Goal: Task Accomplishment & Management: Manage account settings

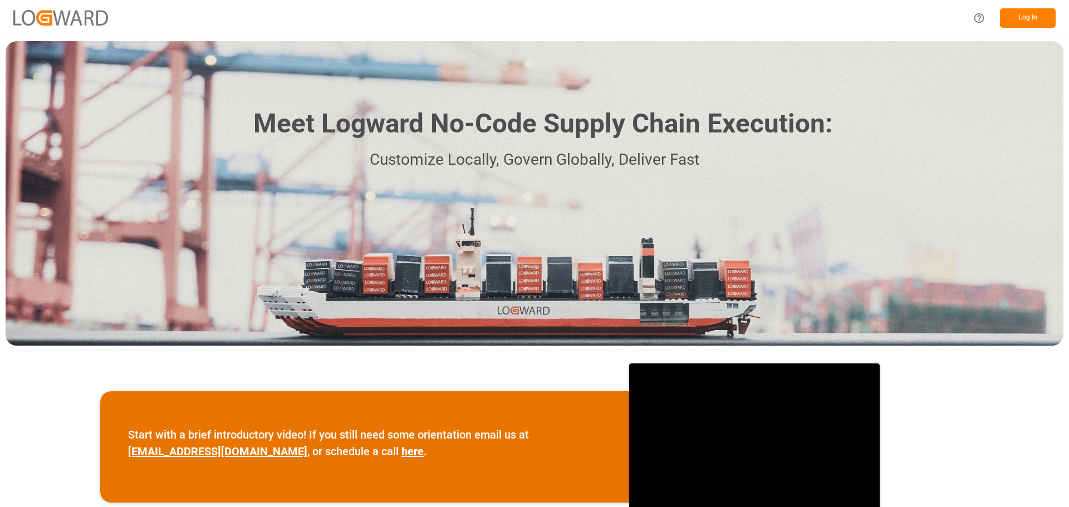
click at [1027, 18] on button "Log In" at bounding box center [1028, 17] width 56 height 19
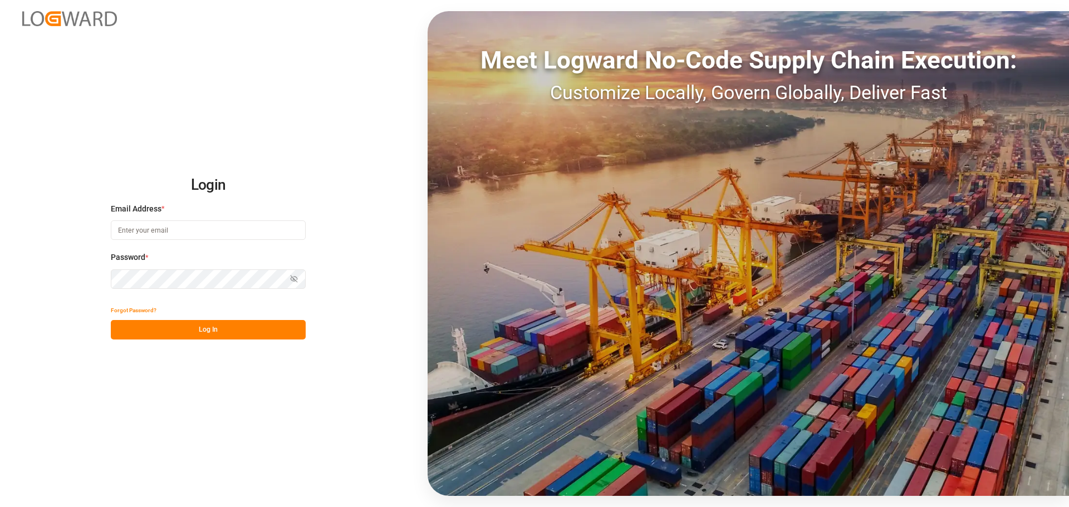
type input "[PERSON_NAME][EMAIL_ADDRESS][PERSON_NAME][DOMAIN_NAME]"
click at [237, 335] on button "Log In" at bounding box center [208, 329] width 195 height 19
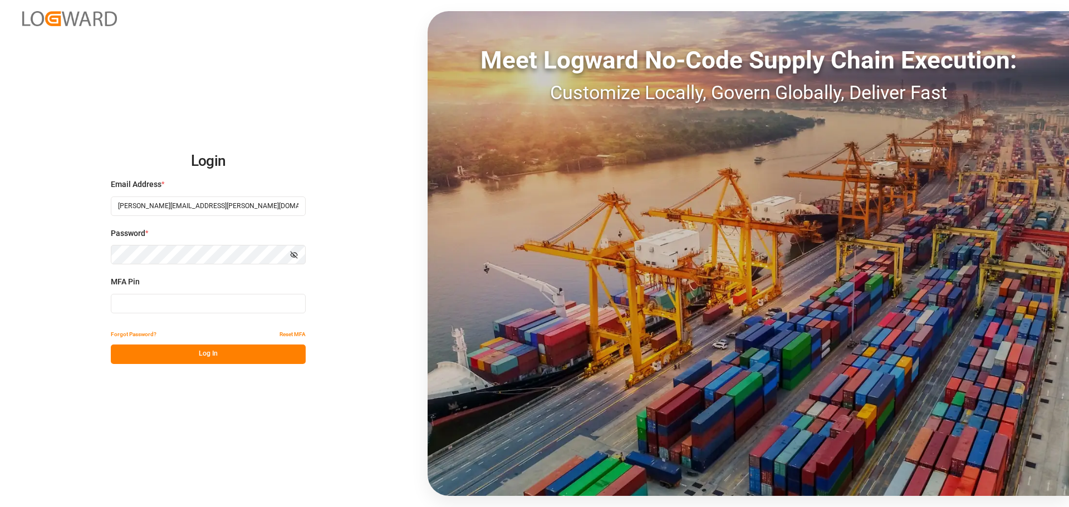
click at [215, 304] on input at bounding box center [208, 303] width 195 height 19
type input "616101"
click at [214, 355] on button "Log In" at bounding box center [208, 353] width 195 height 19
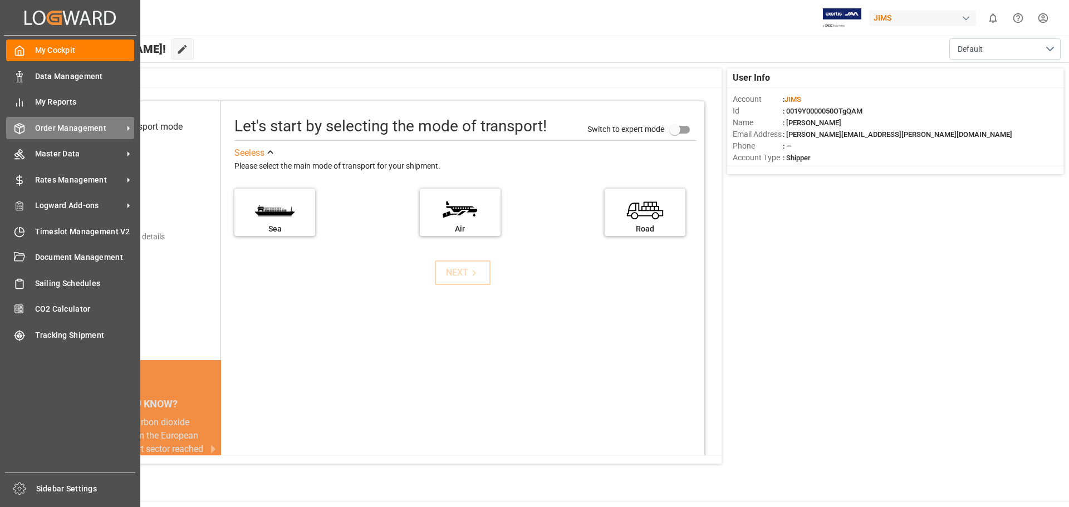
click at [72, 127] on span "Order Management" at bounding box center [79, 128] width 88 height 12
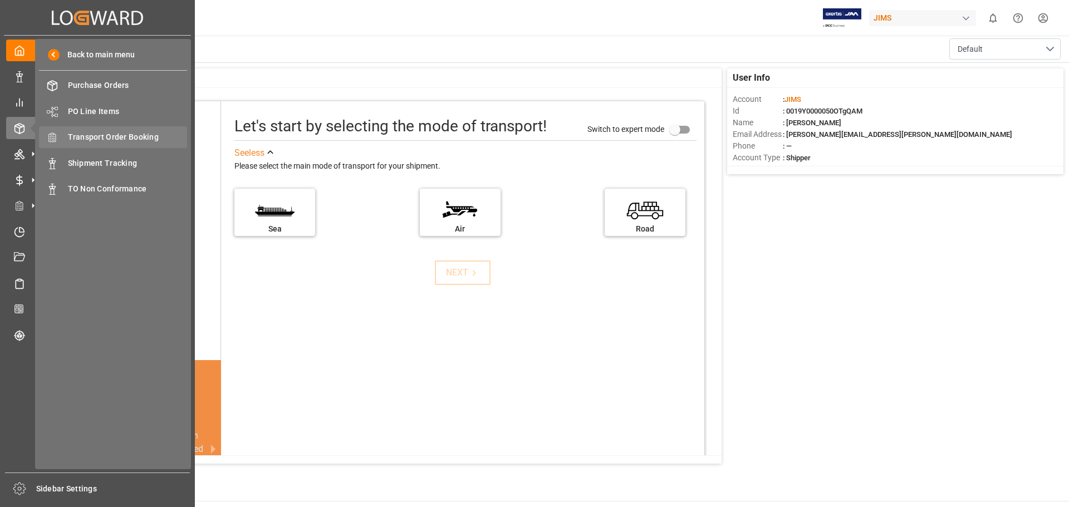
click at [129, 139] on span "Transport Order Booking" at bounding box center [128, 137] width 120 height 12
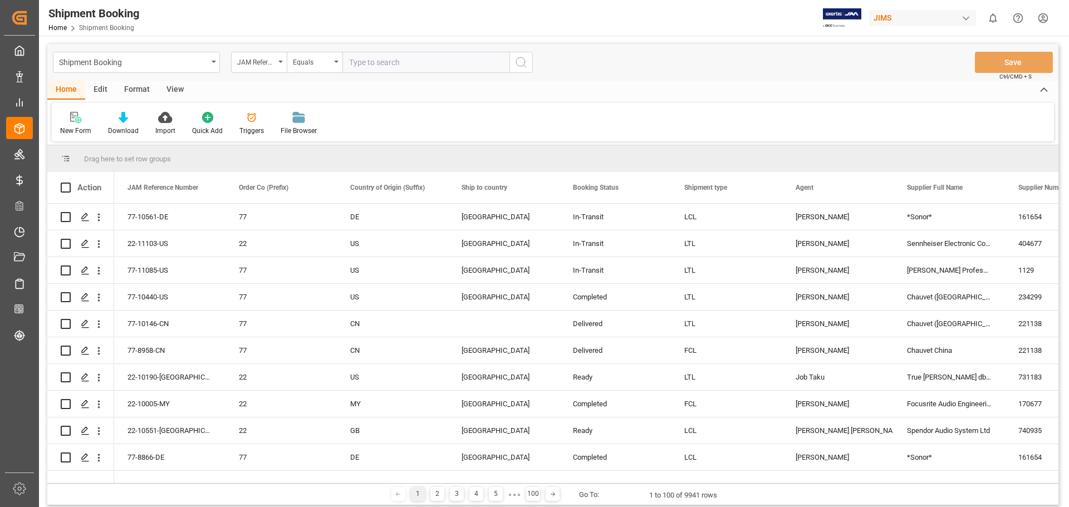
click at [447, 63] on input "text" at bounding box center [425, 62] width 167 height 21
type input "77-11133-US"
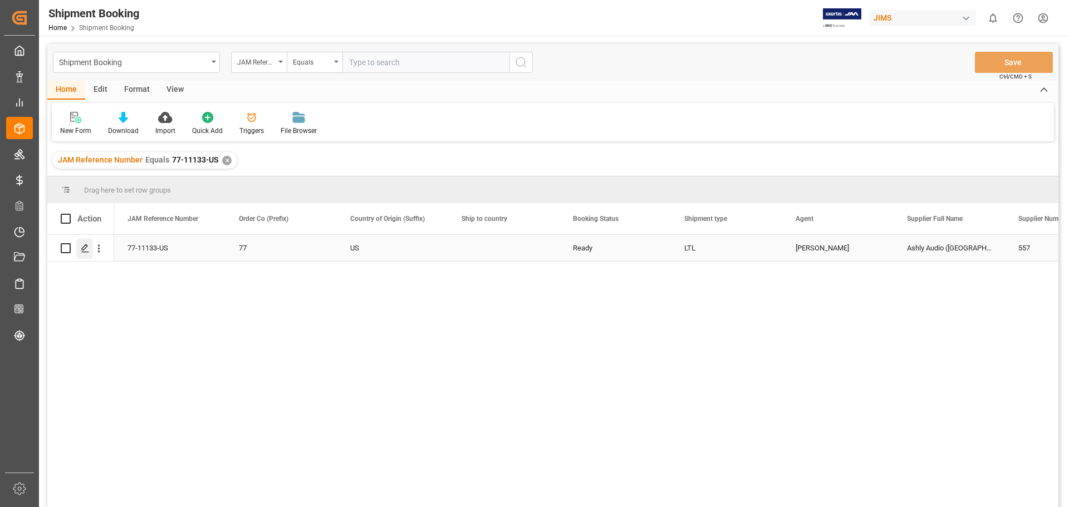
click at [85, 251] on icon "Press SPACE to select this row." at bounding box center [85, 248] width 9 height 9
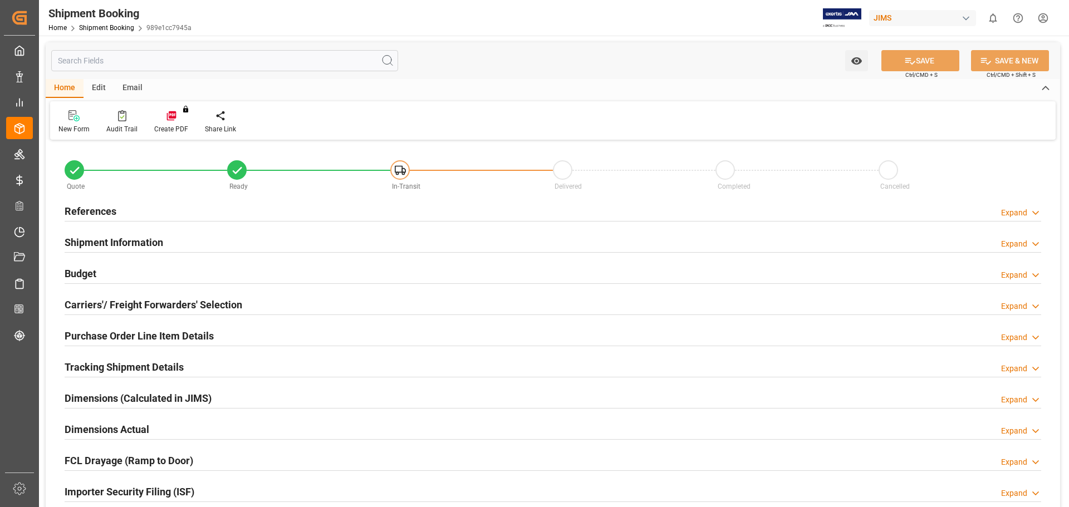
type input "3"
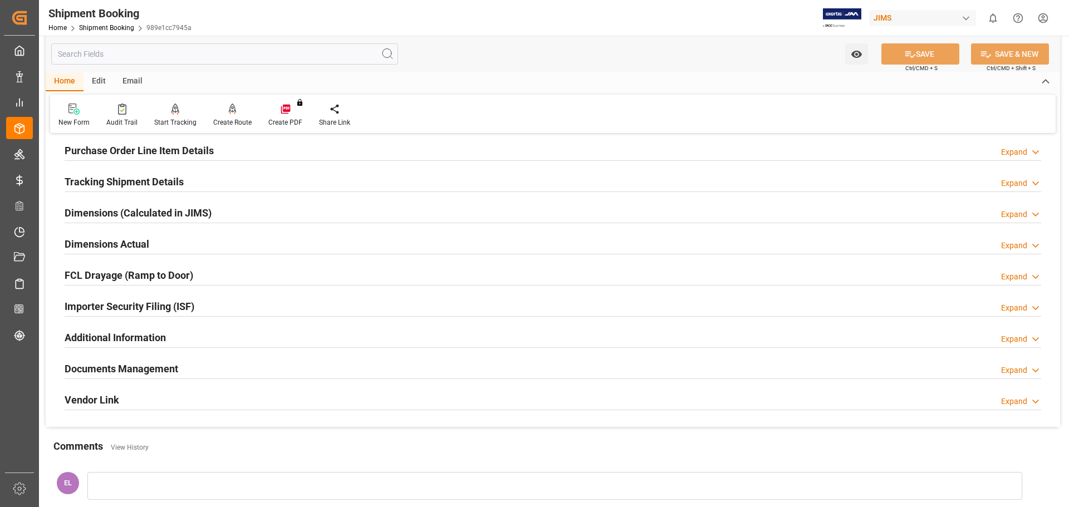
scroll to position [93, 0]
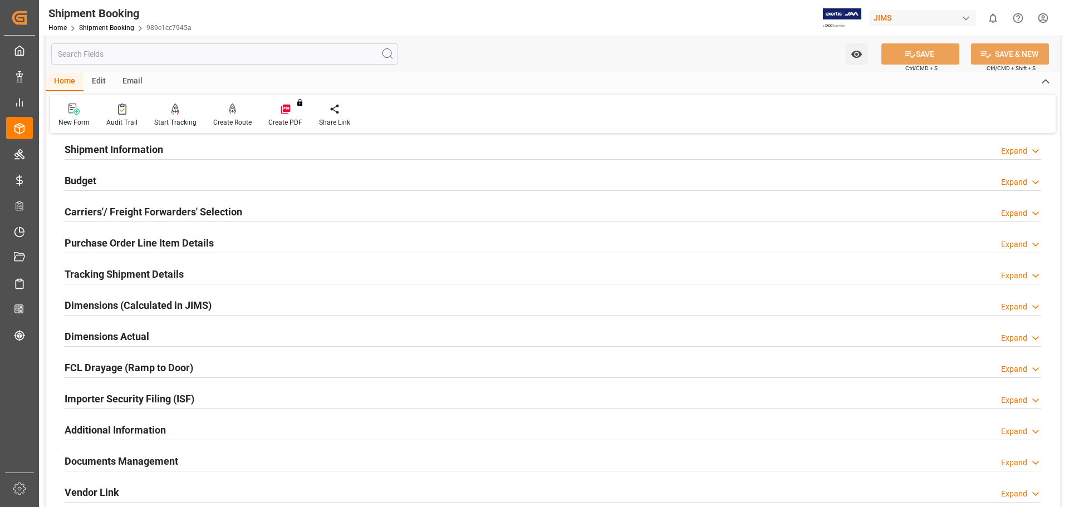
click at [110, 238] on h2 "Purchase Order Line Item Details" at bounding box center [139, 242] width 149 height 15
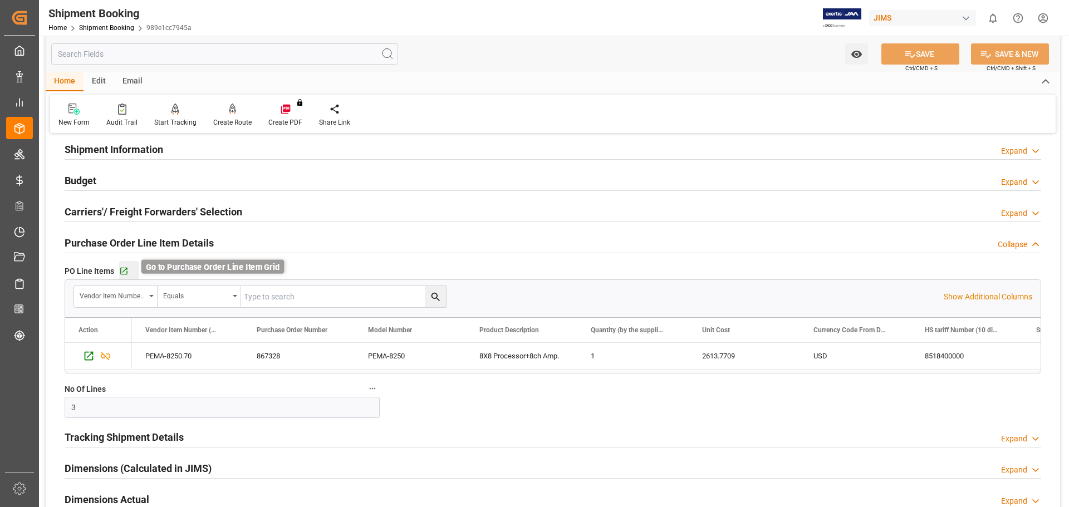
click at [123, 270] on icon "button" at bounding box center [123, 271] width 9 height 9
click at [87, 179] on h2 "Budget" at bounding box center [81, 180] width 32 height 15
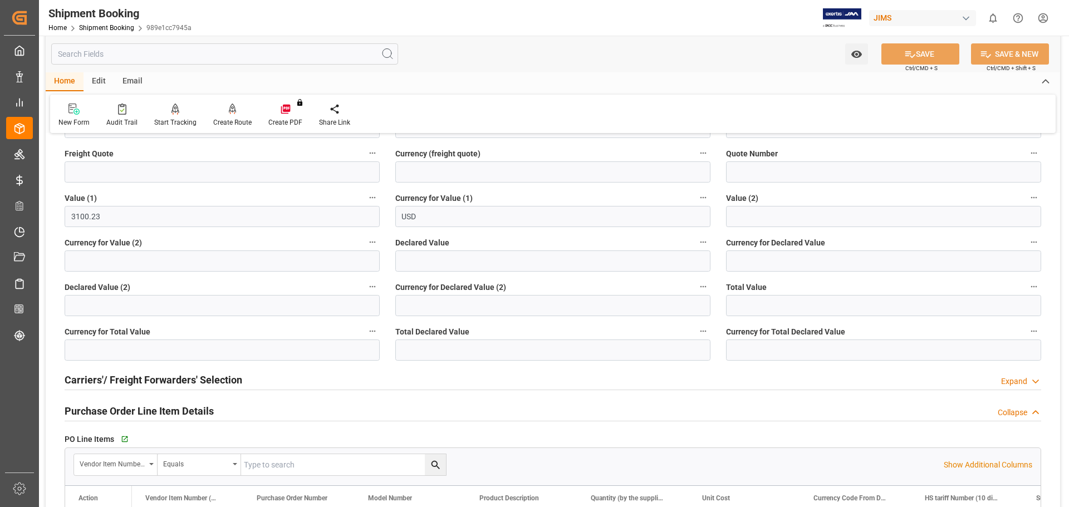
scroll to position [0, 0]
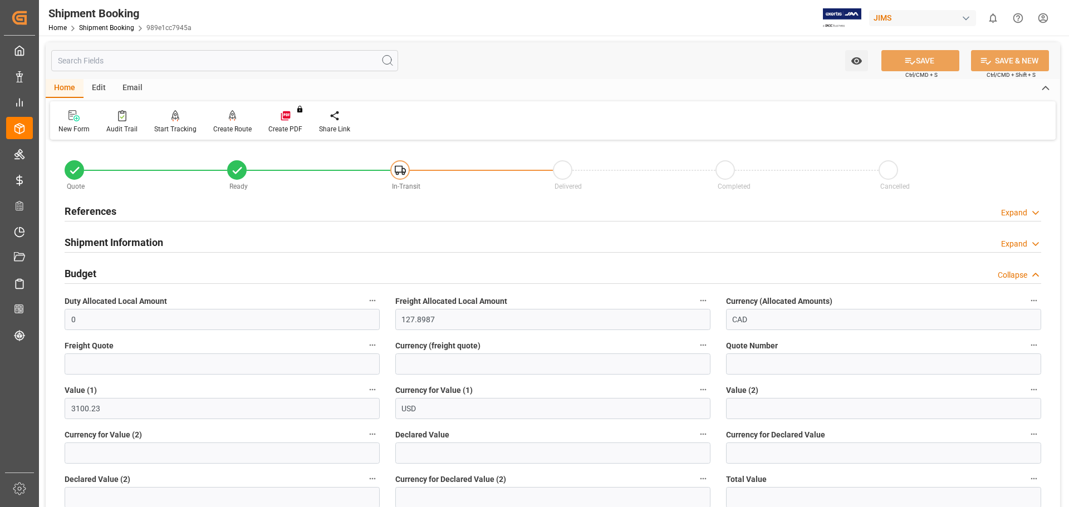
click at [82, 218] on h2 "References" at bounding box center [91, 211] width 52 height 15
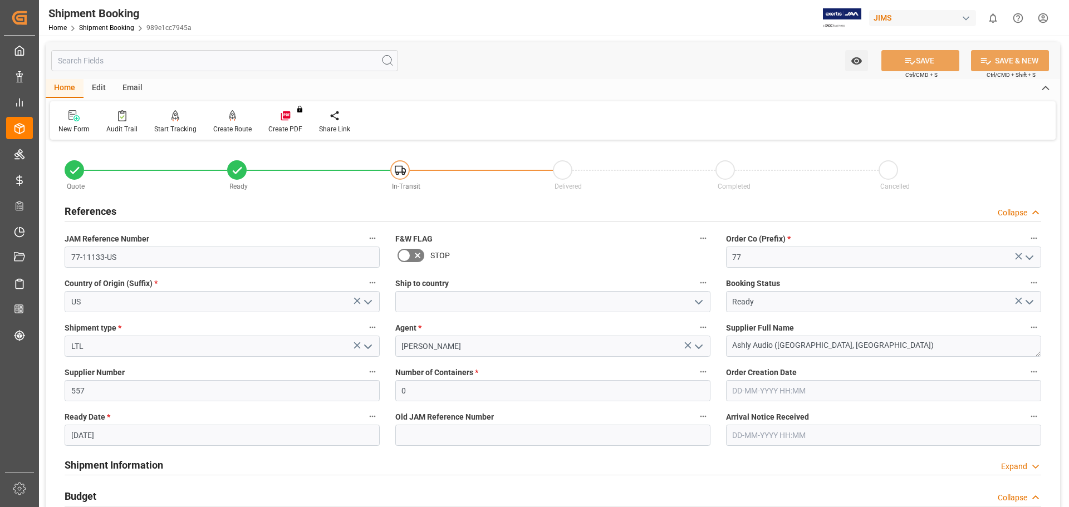
click at [695, 302] on icon "open menu" at bounding box center [698, 302] width 13 height 13
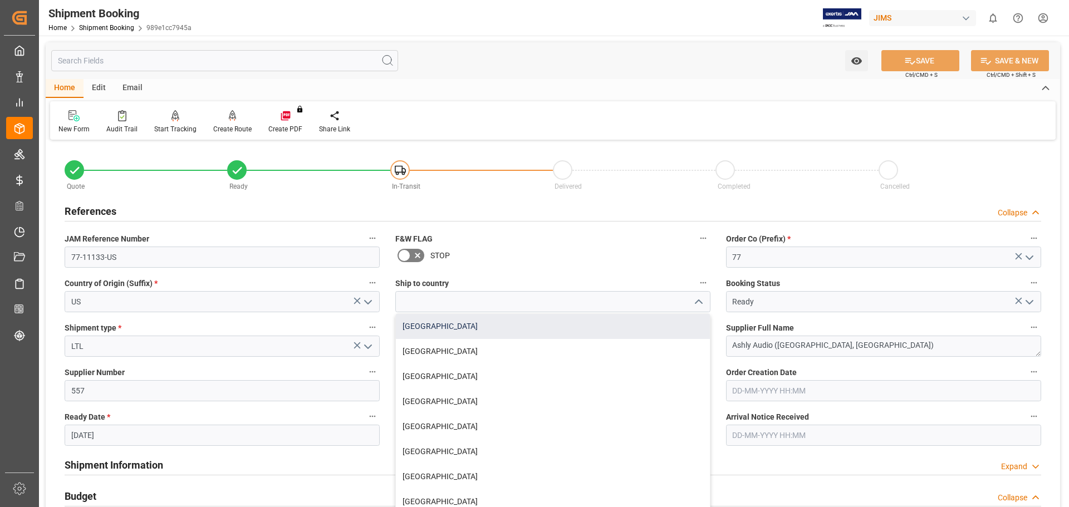
click at [647, 327] on div "[GEOGRAPHIC_DATA]" at bounding box center [553, 326] width 314 height 25
type input "[GEOGRAPHIC_DATA]"
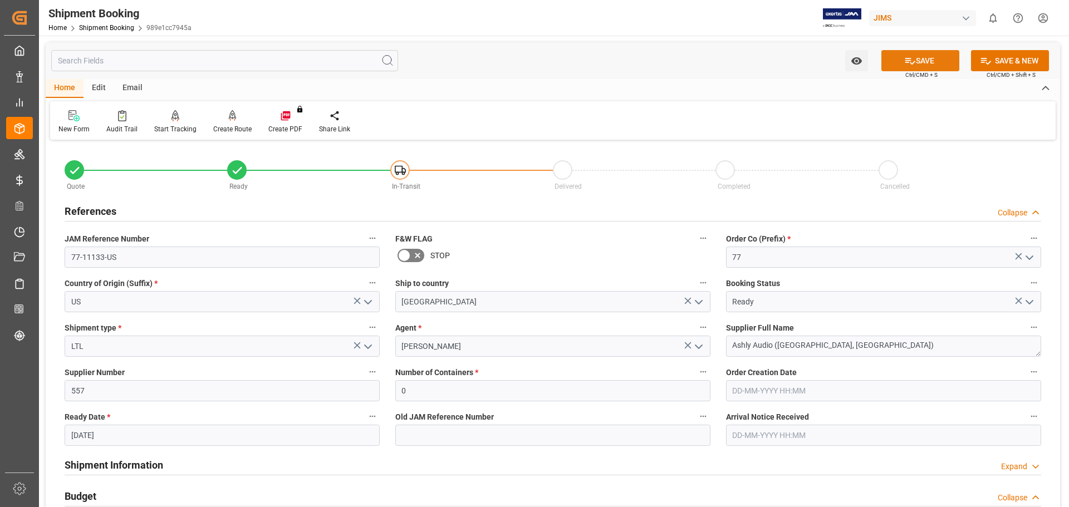
click at [924, 60] on button "SAVE" at bounding box center [920, 60] width 78 height 21
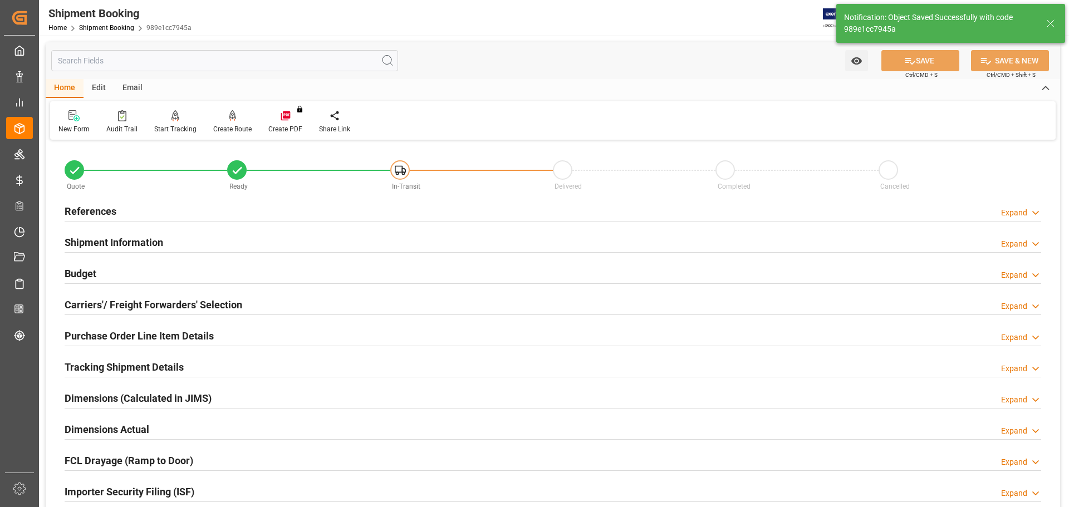
click at [123, 302] on h2 "Carriers'/ Freight Forwarders' Selection" at bounding box center [154, 304] width 178 height 15
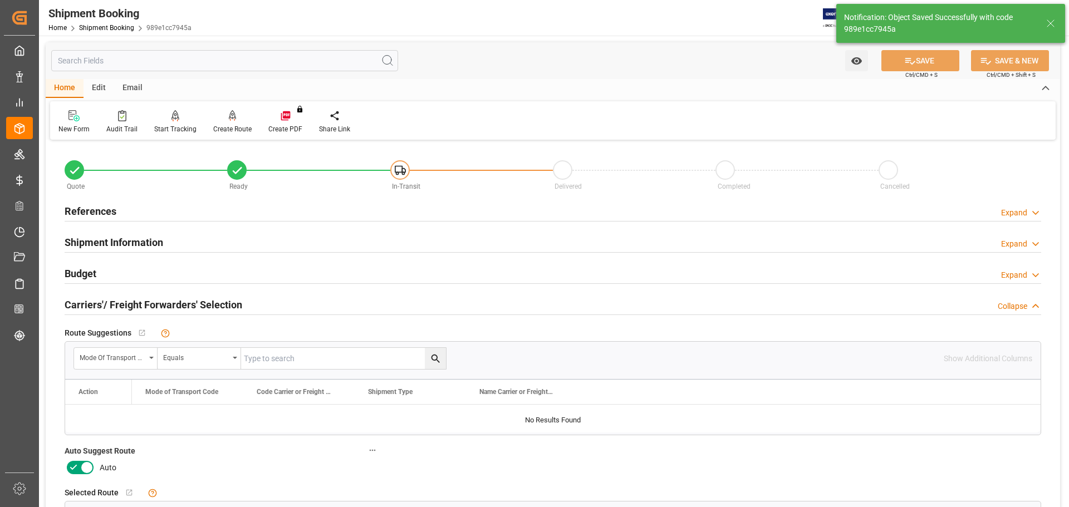
click at [80, 468] on icon at bounding box center [73, 467] width 13 height 13
click at [0, 0] on input "checkbox" at bounding box center [0, 0] width 0 height 0
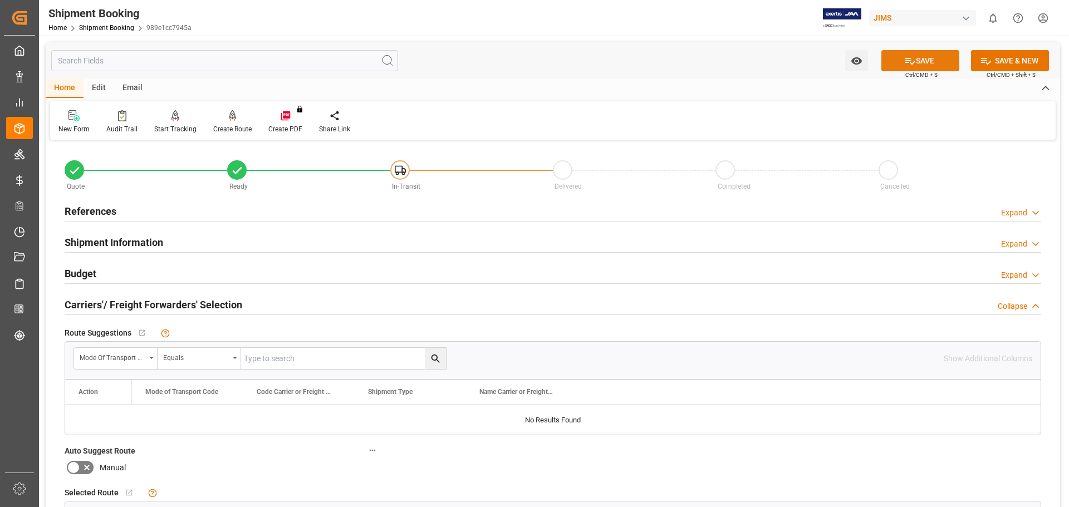
click at [920, 55] on button "SAVE" at bounding box center [920, 60] width 78 height 21
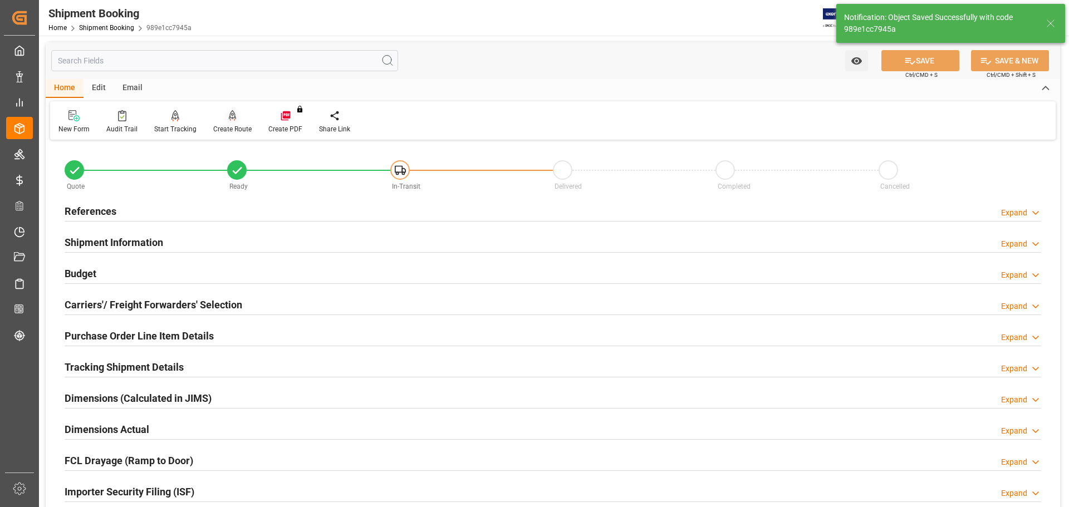
click at [232, 120] on icon at bounding box center [233, 115] width 8 height 11
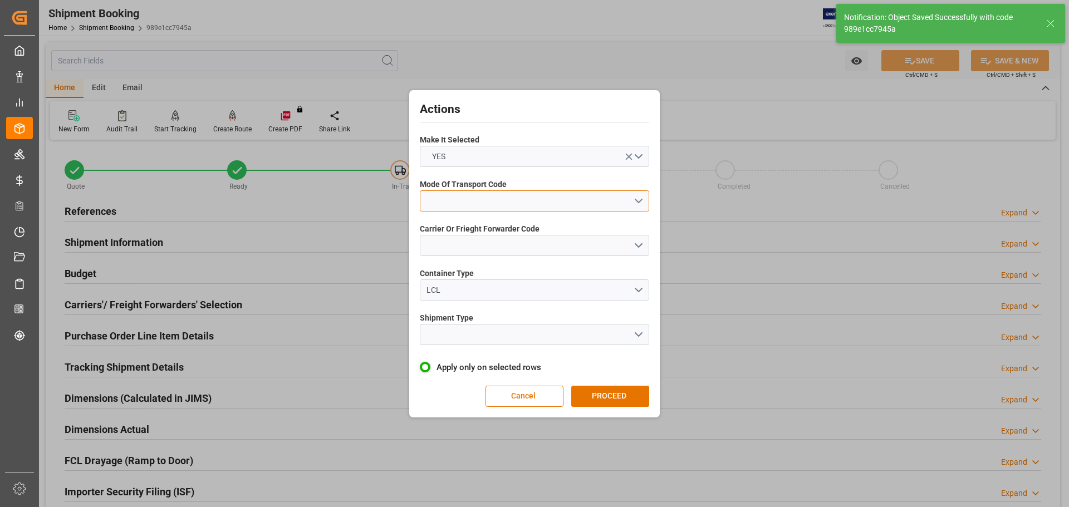
click at [468, 203] on button "open menu" at bounding box center [534, 200] width 229 height 21
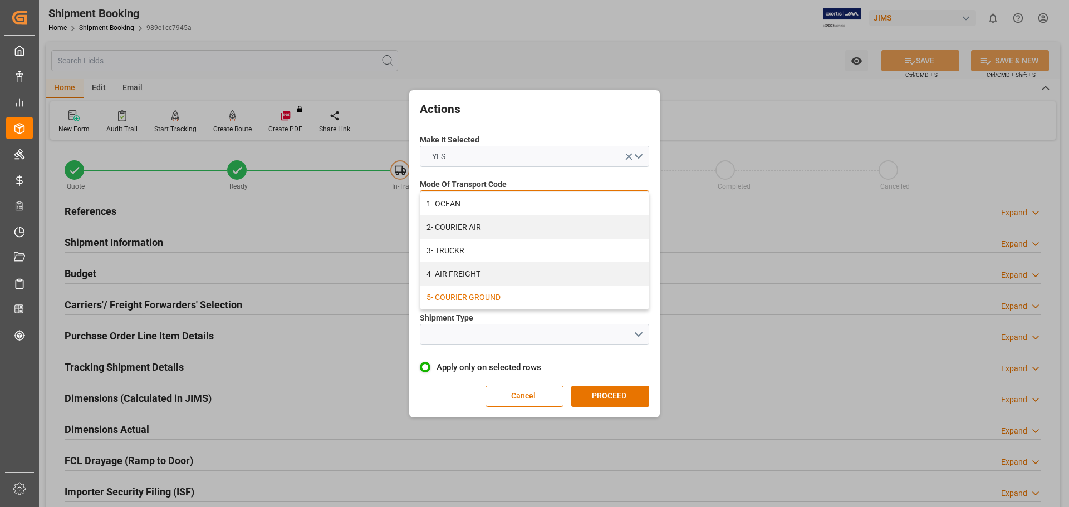
click at [486, 293] on div "5- COURIER GROUND" at bounding box center [534, 297] width 228 height 23
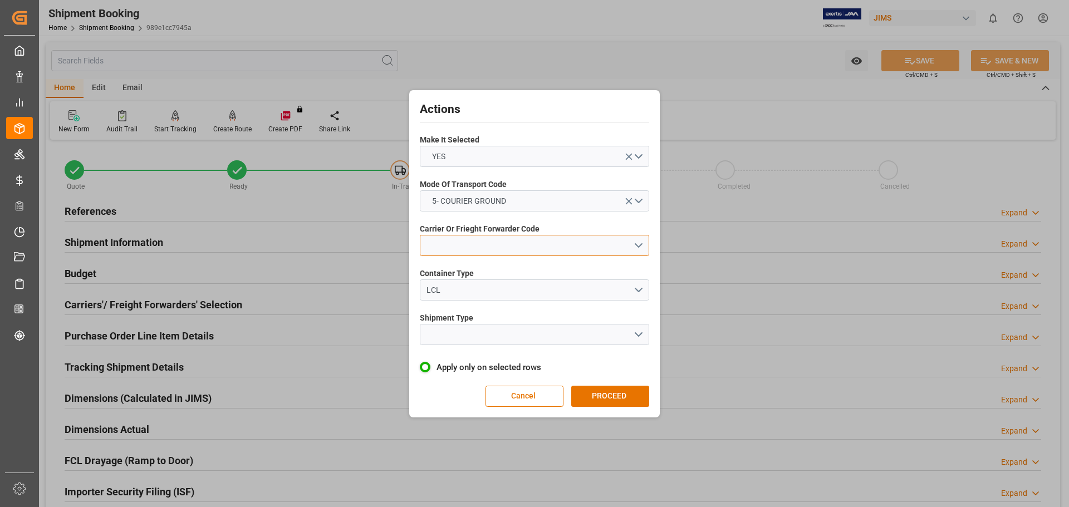
click at [466, 241] on button "open menu" at bounding box center [534, 245] width 229 height 21
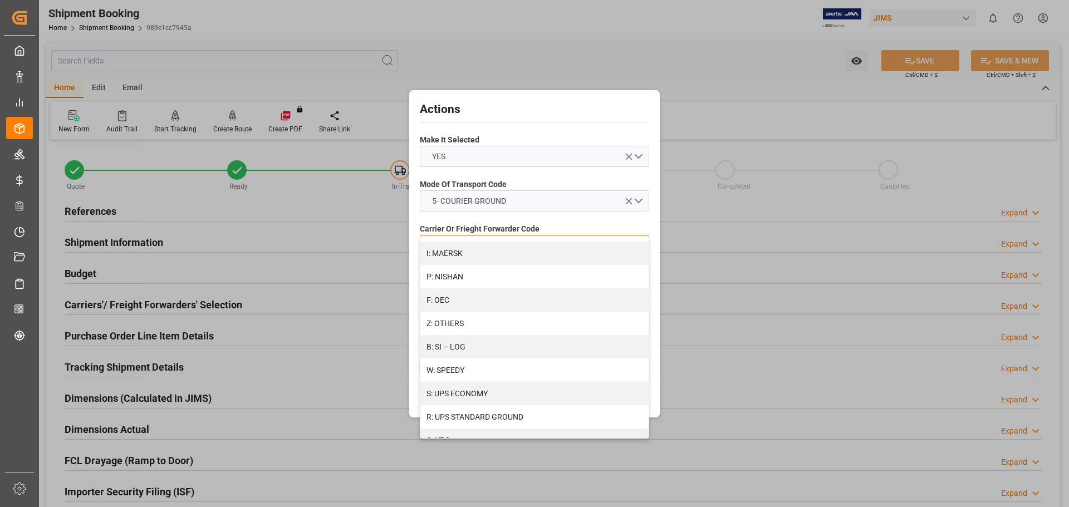
scroll to position [605, 0]
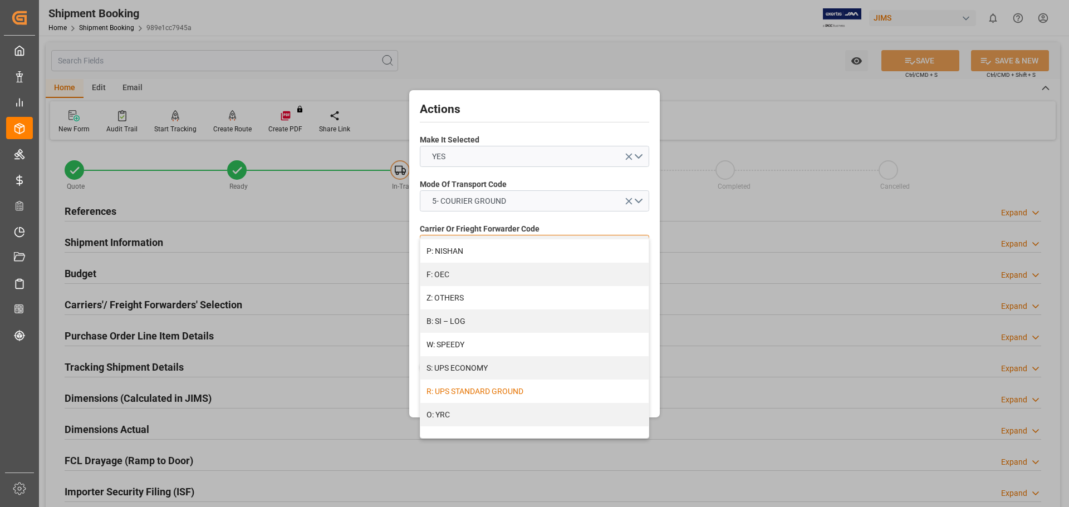
click at [511, 391] on div "R: UPS STANDARD GROUND" at bounding box center [534, 391] width 228 height 23
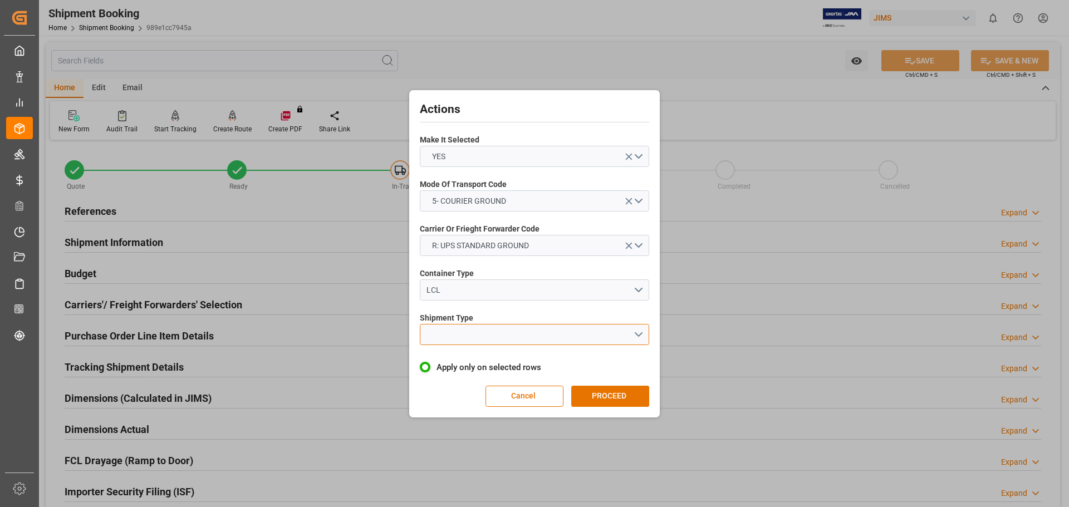
click at [456, 339] on button "open menu" at bounding box center [534, 334] width 229 height 21
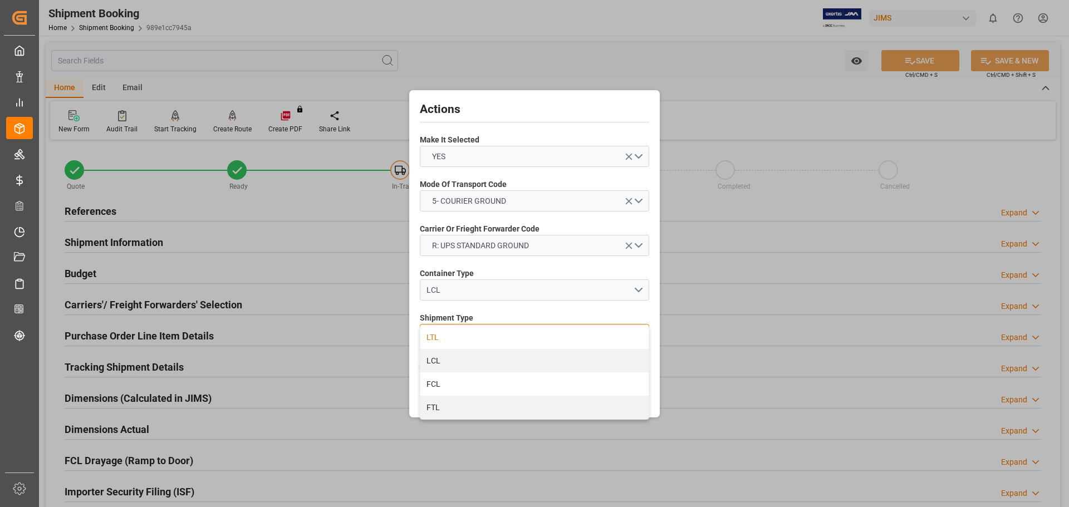
click at [448, 337] on div "LTL" at bounding box center [534, 337] width 228 height 23
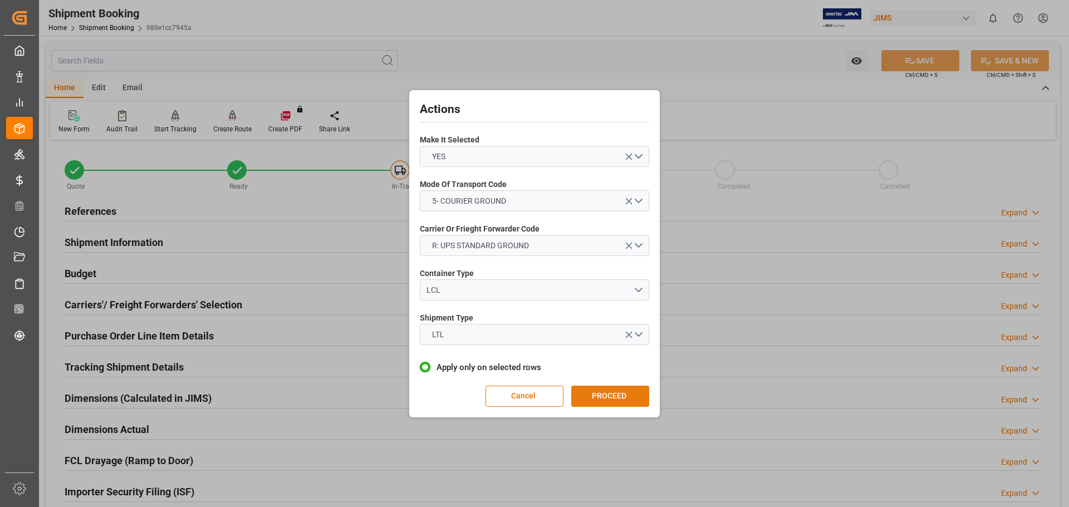
click at [601, 394] on button "PROCEED" at bounding box center [610, 396] width 78 height 21
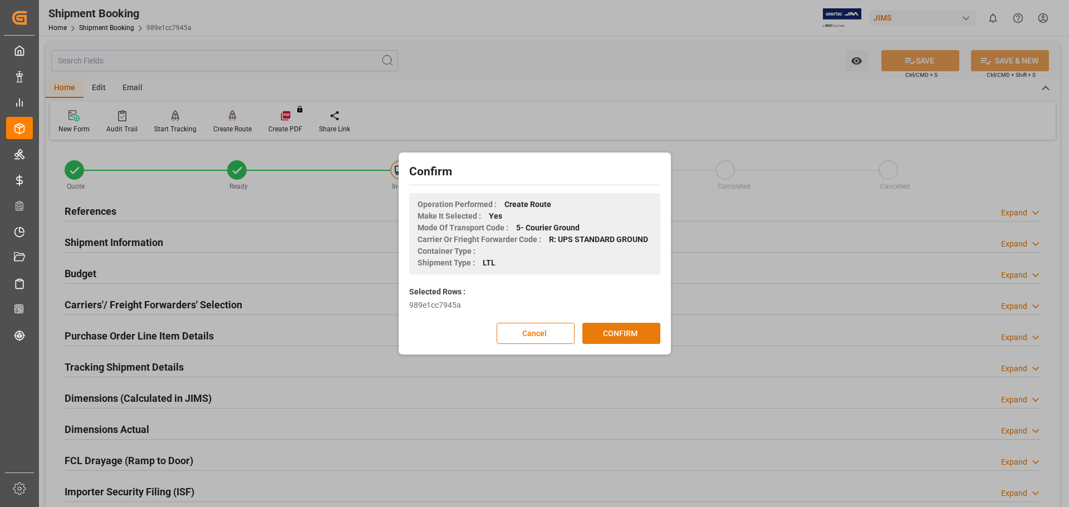
click at [606, 335] on button "CONFIRM" at bounding box center [621, 333] width 78 height 21
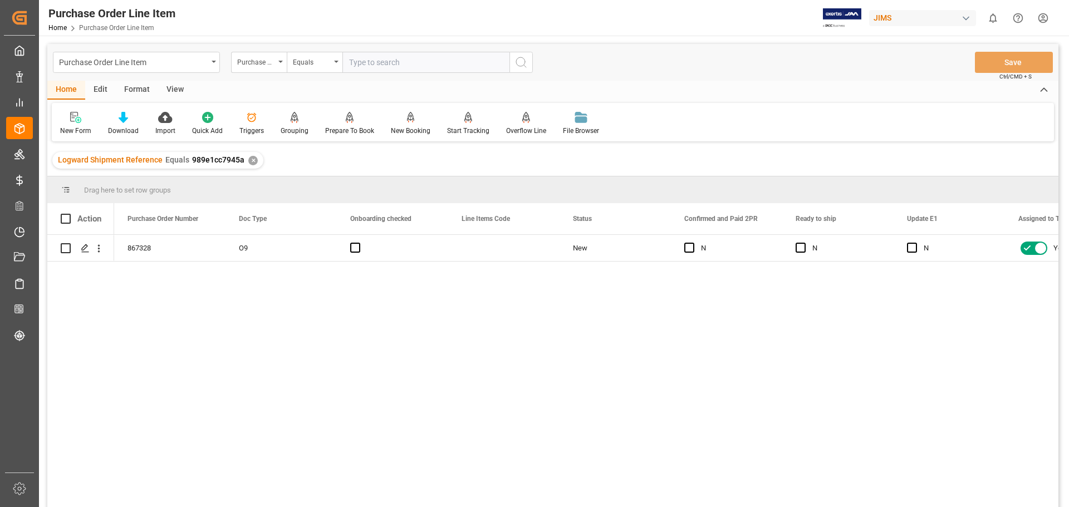
click at [170, 86] on div "View" at bounding box center [175, 90] width 34 height 19
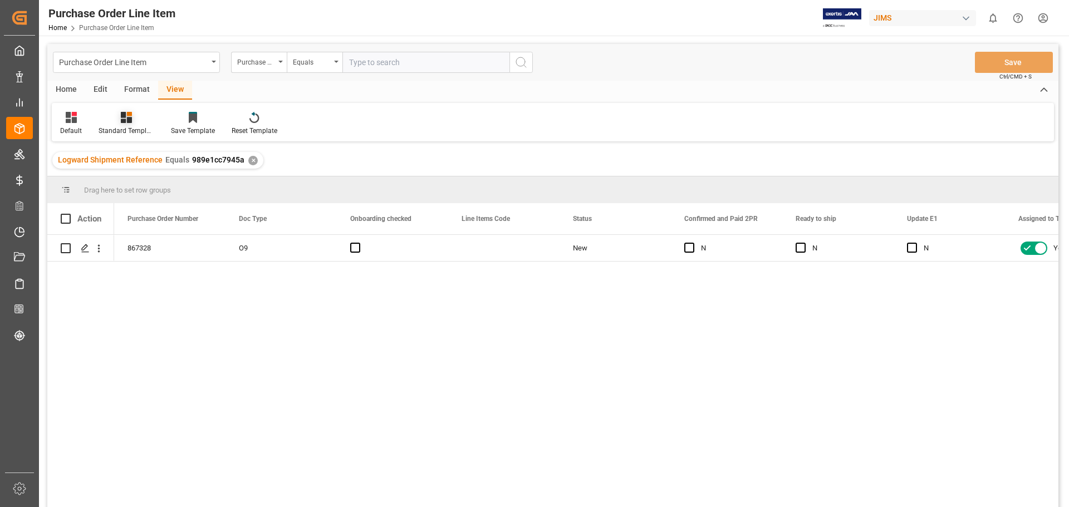
click at [131, 119] on icon at bounding box center [126, 117] width 11 height 11
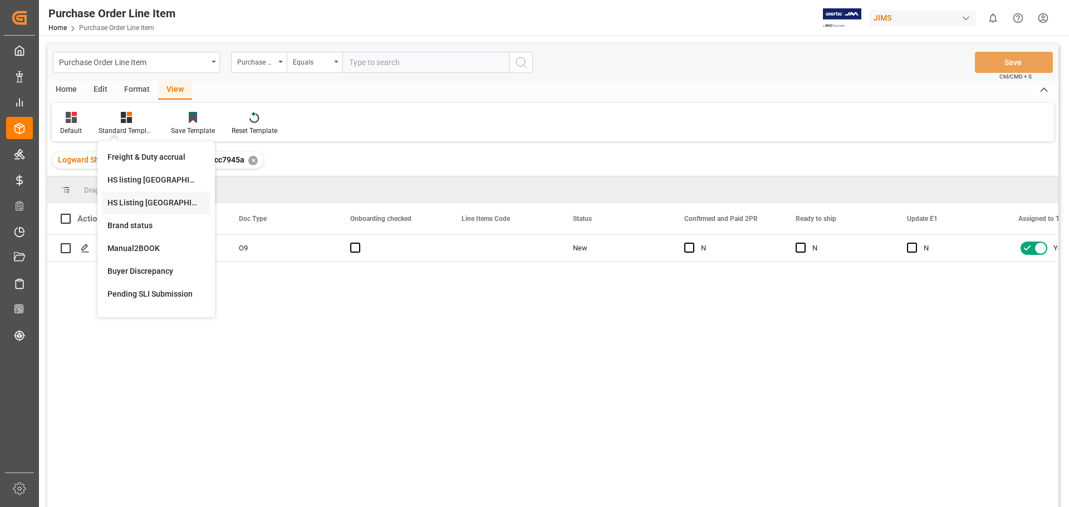
click at [150, 202] on div "HS Listing CANADA" at bounding box center [155, 203] width 97 height 12
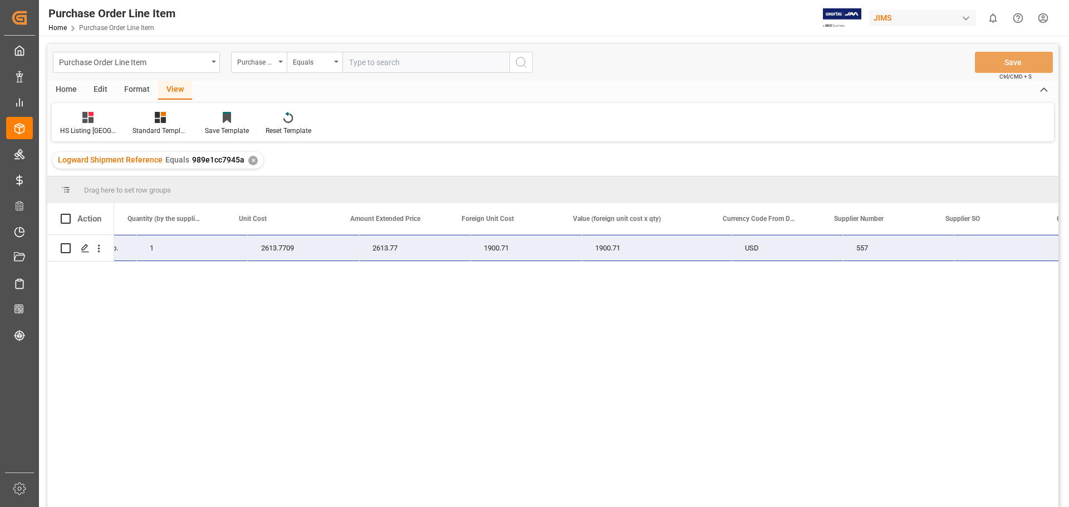
scroll to position [0, 668]
drag, startPoint x: 125, startPoint y: 256, endPoint x: 900, endPoint y: 247, distance: 775.3
click at [900, 247] on div "77-11133-US PEMA-8250 8X8 Processor+8ch Amp. 1 2613.7709 2613.77 1900.71 1900.7…" at bounding box center [355, 248] width 1819 height 27
click at [543, 217] on span at bounding box center [541, 219] width 10 height 10
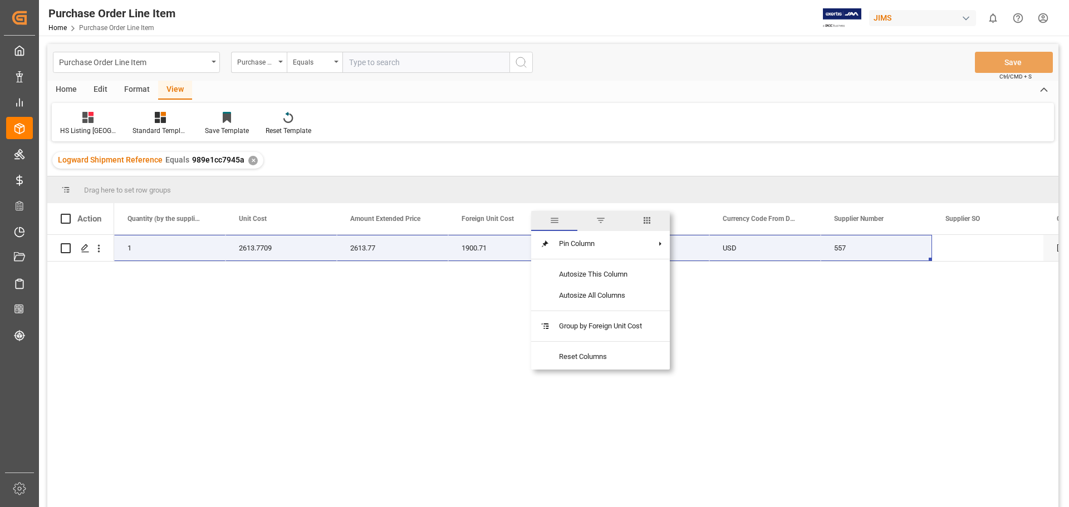
click at [651, 221] on span "columns" at bounding box center [647, 220] width 10 height 10
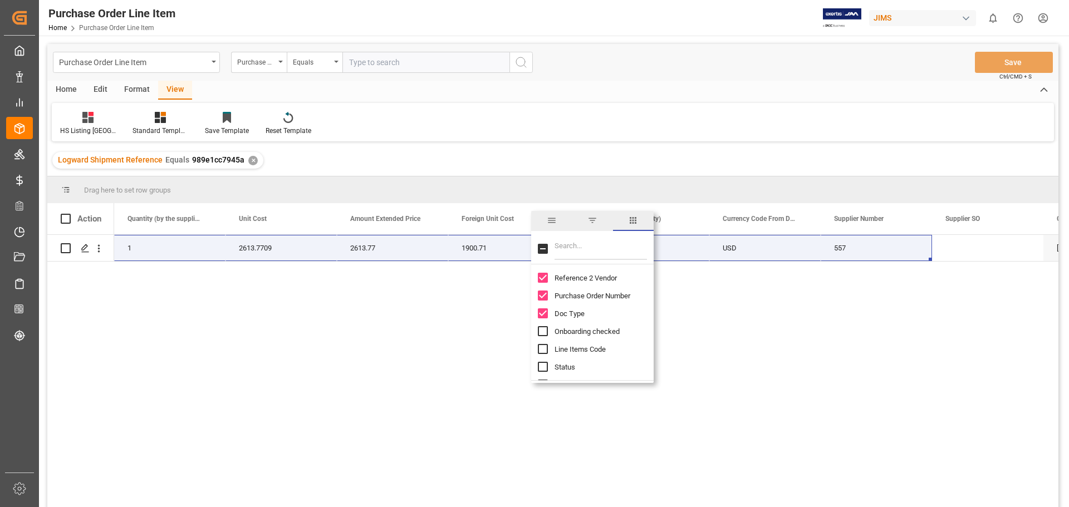
click at [543, 249] on input "Toggle Select All Columns" at bounding box center [543, 249] width 10 height 10
checkbox input "true"
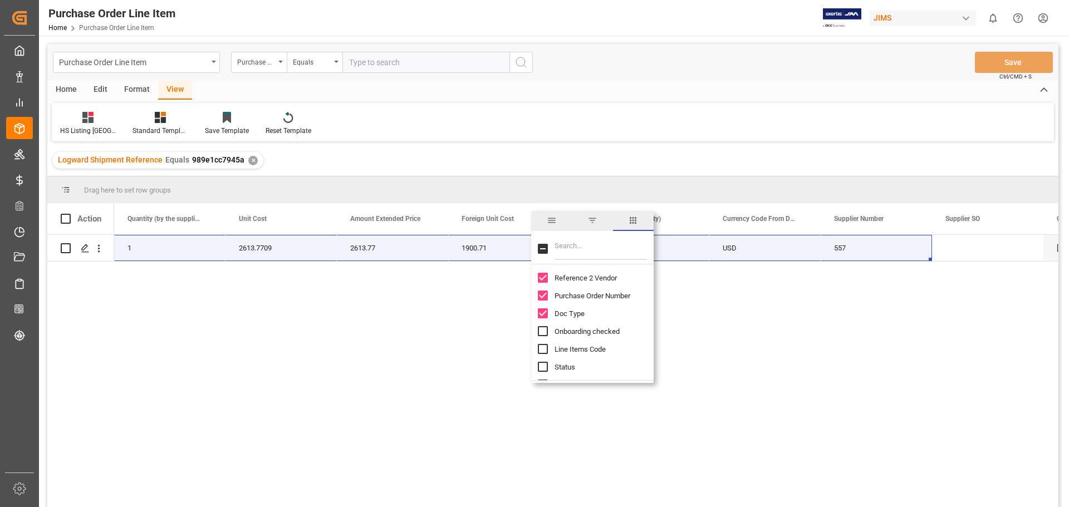
checkbox input "true"
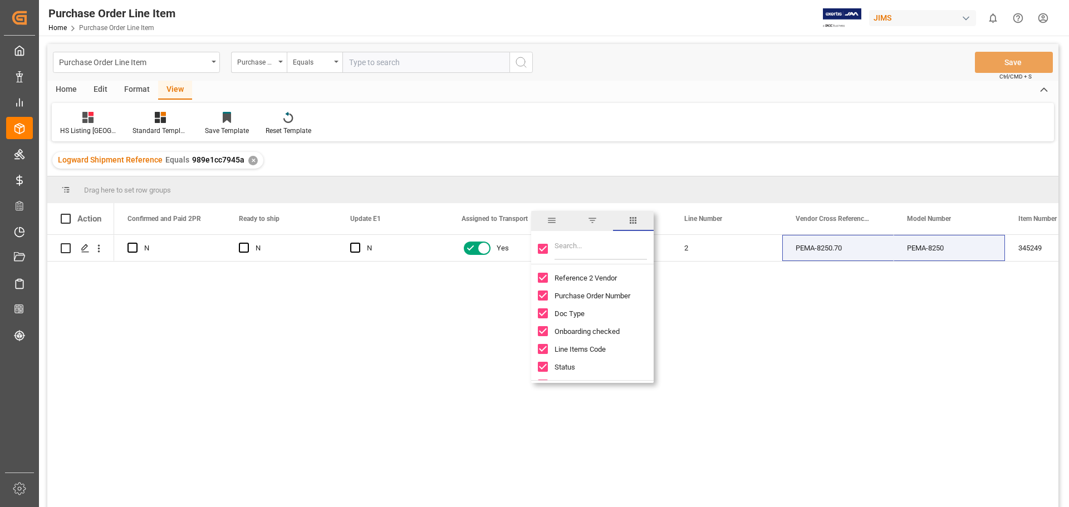
click at [541, 249] on input "Toggle Select All Columns" at bounding box center [543, 249] width 10 height 10
checkbox input "false"
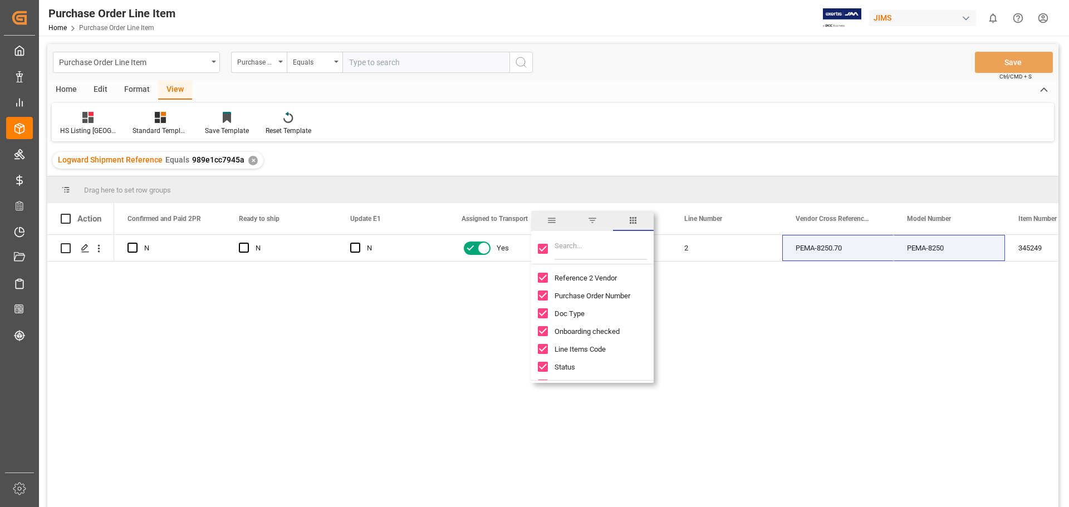
checkbox input "false"
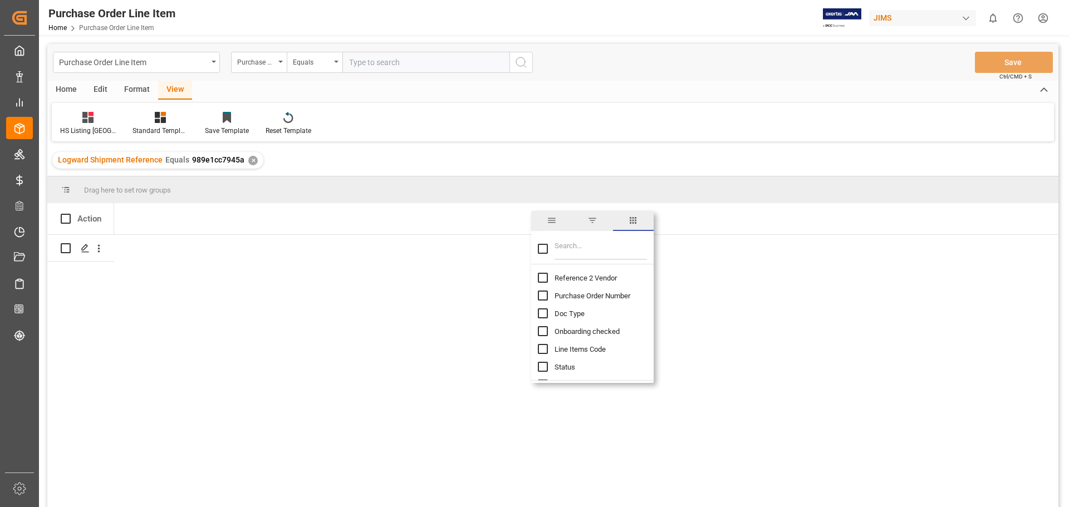
click at [566, 253] on input "Filter Columns Input" at bounding box center [600, 249] width 92 height 22
click at [65, 87] on div "Home" at bounding box center [66, 90] width 38 height 19
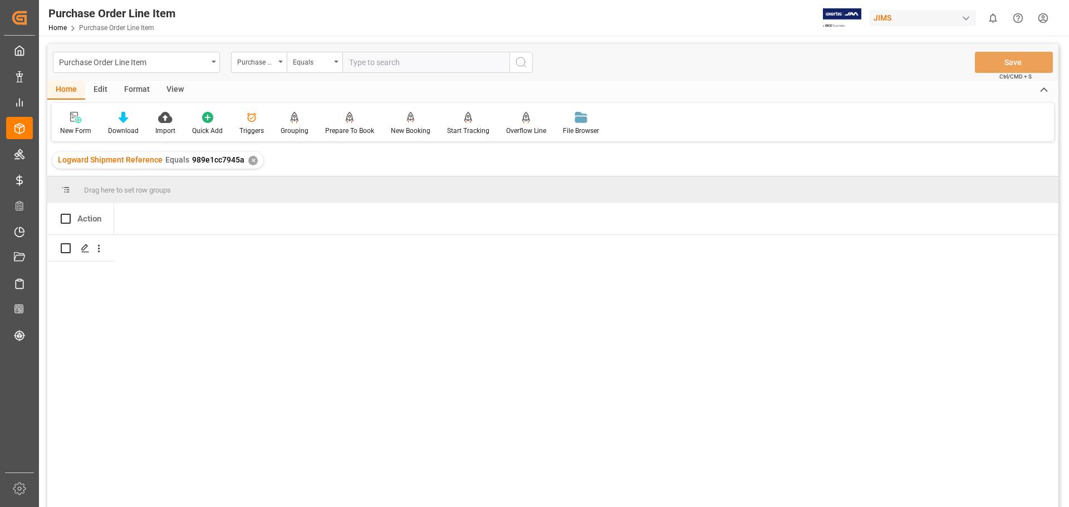
click at [249, 160] on div "✕" at bounding box center [252, 160] width 9 height 9
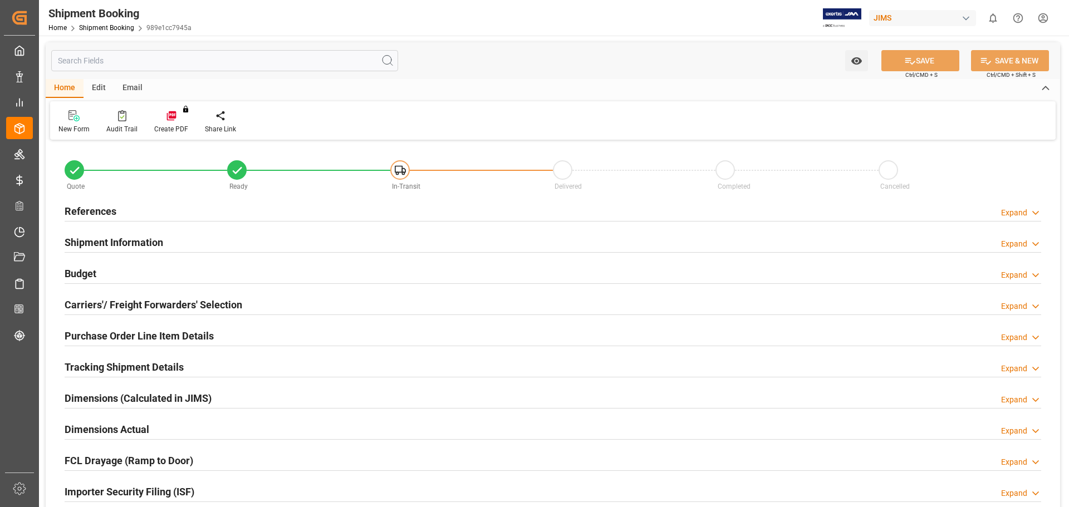
type input "1"
click at [121, 336] on h2 "Purchase Order Line Item Details" at bounding box center [139, 335] width 149 height 15
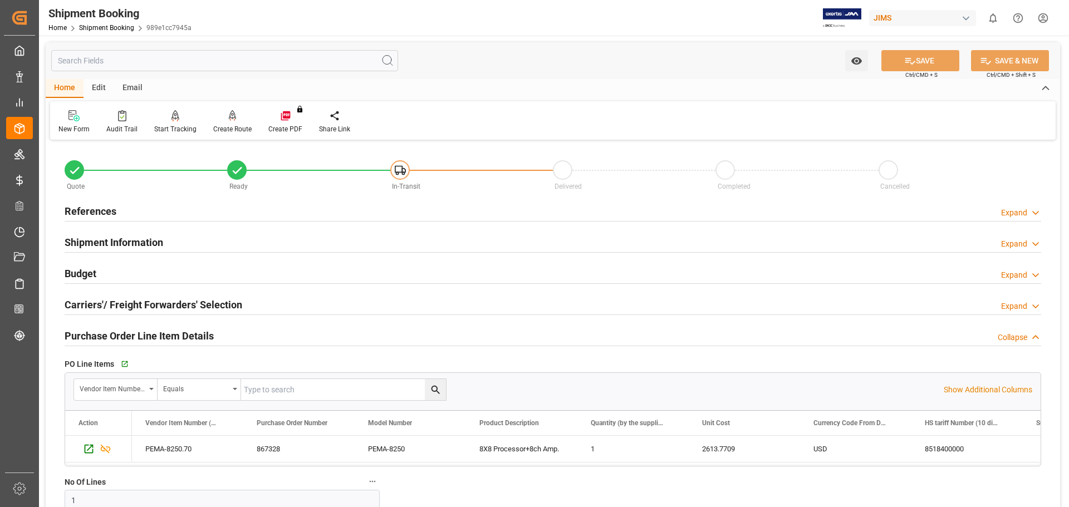
click at [96, 240] on h2 "Shipment Information" at bounding box center [114, 242] width 99 height 15
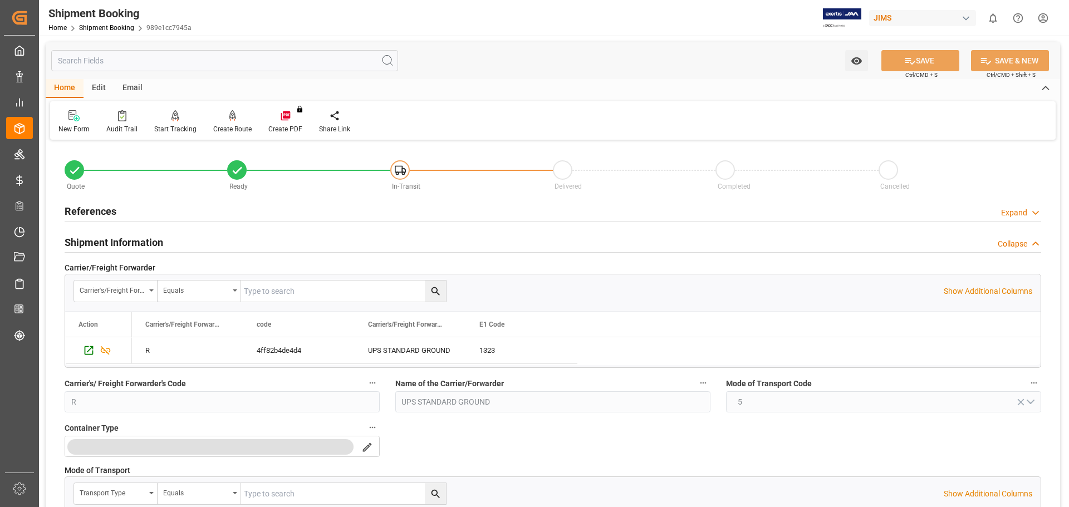
click at [96, 240] on h2 "Shipment Information" at bounding box center [114, 242] width 99 height 15
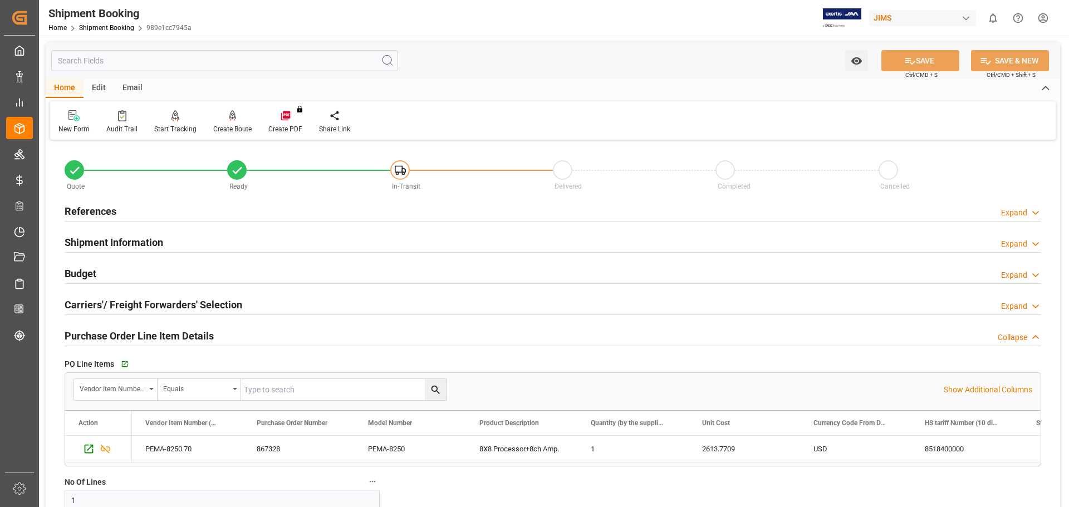
click at [91, 211] on h2 "References" at bounding box center [91, 211] width 52 height 15
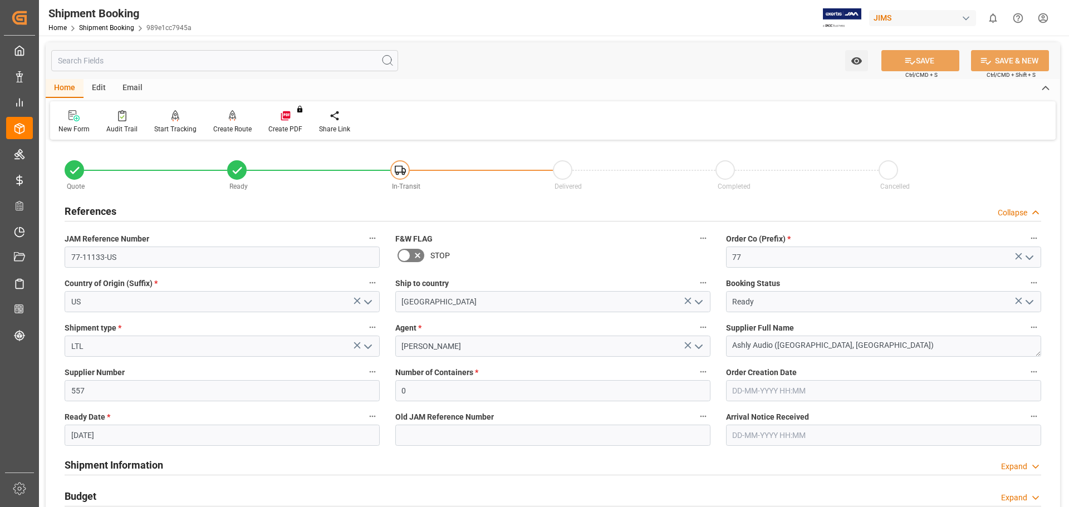
click at [91, 211] on h2 "References" at bounding box center [91, 211] width 52 height 15
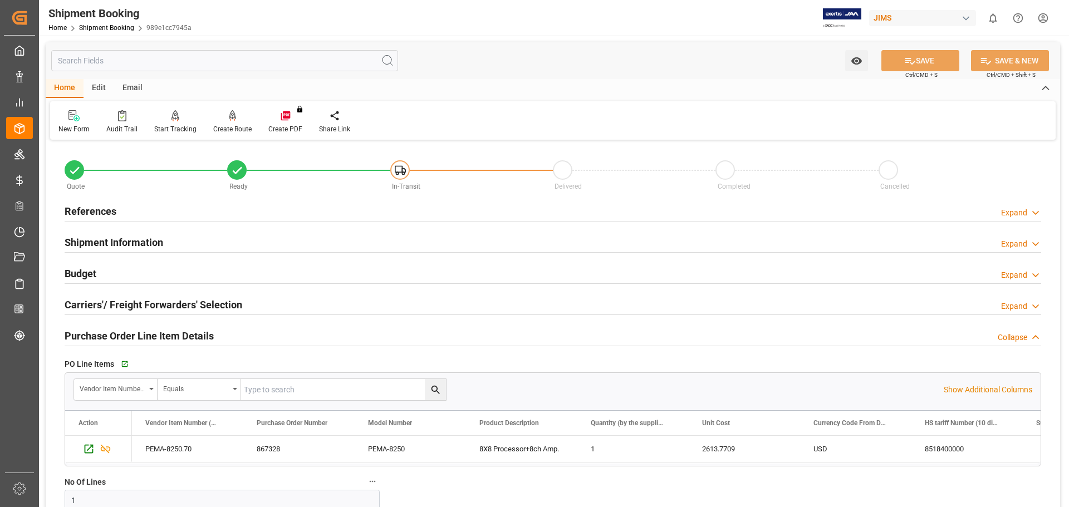
click at [78, 274] on h2 "Budget" at bounding box center [81, 273] width 32 height 15
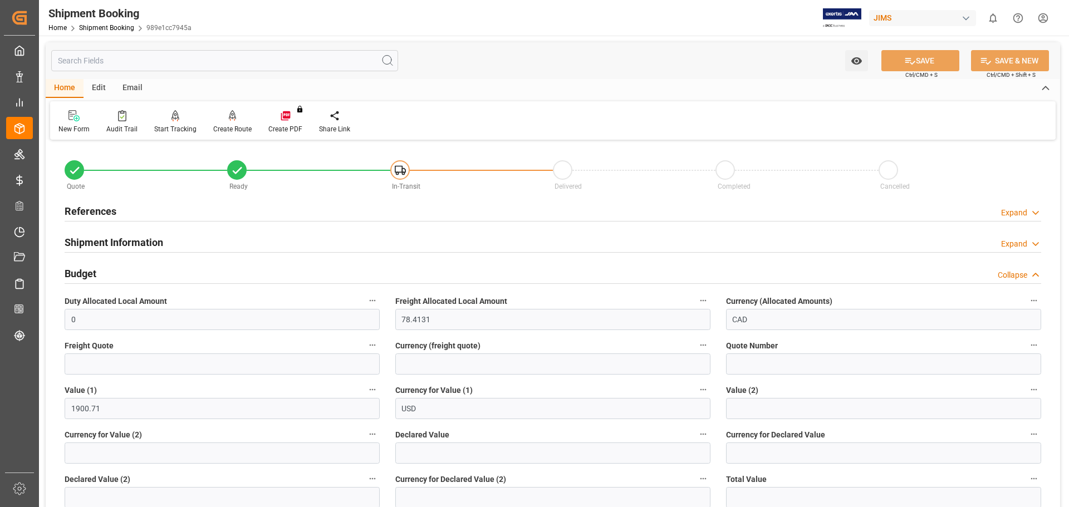
click at [78, 274] on h2 "Budget" at bounding box center [81, 273] width 32 height 15
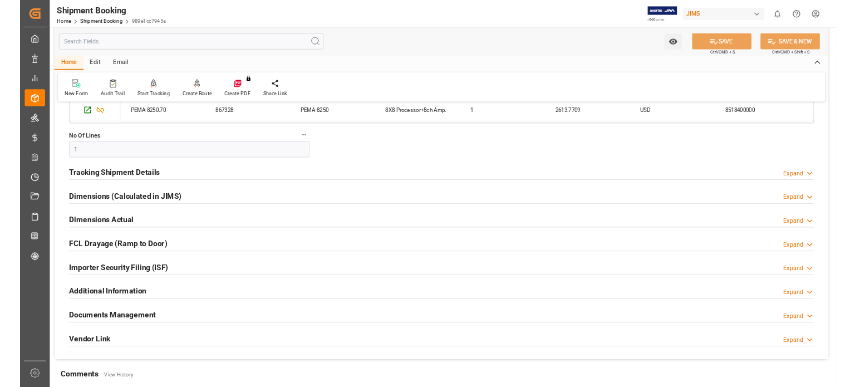
scroll to position [278, 0]
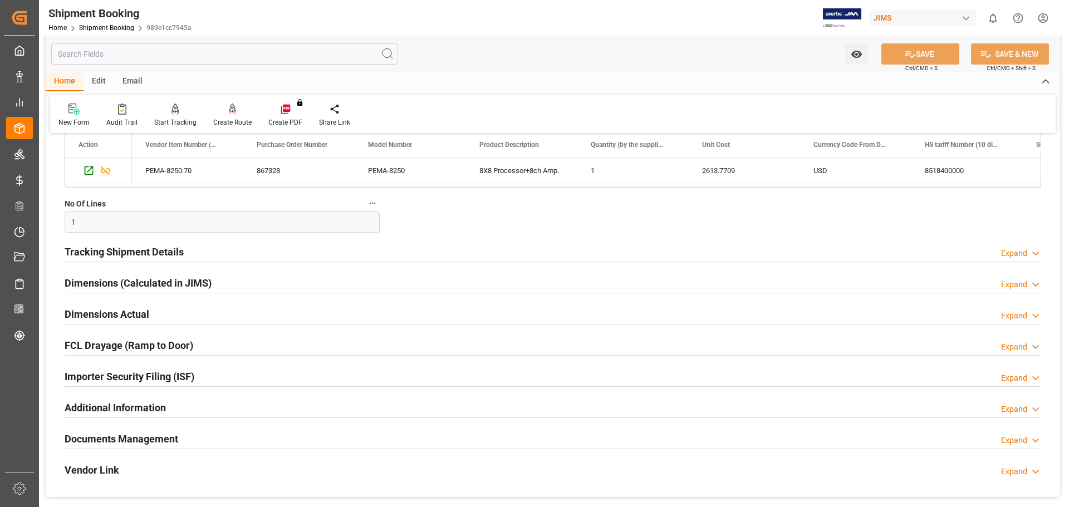
click at [117, 252] on h2 "Tracking Shipment Details" at bounding box center [124, 251] width 119 height 15
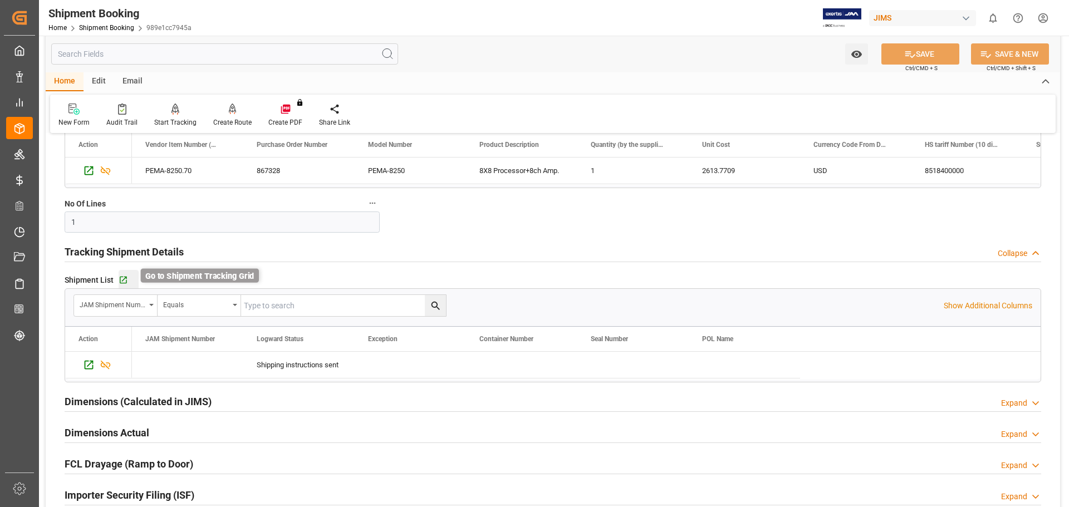
click at [122, 279] on icon "button" at bounding box center [123, 280] width 7 height 7
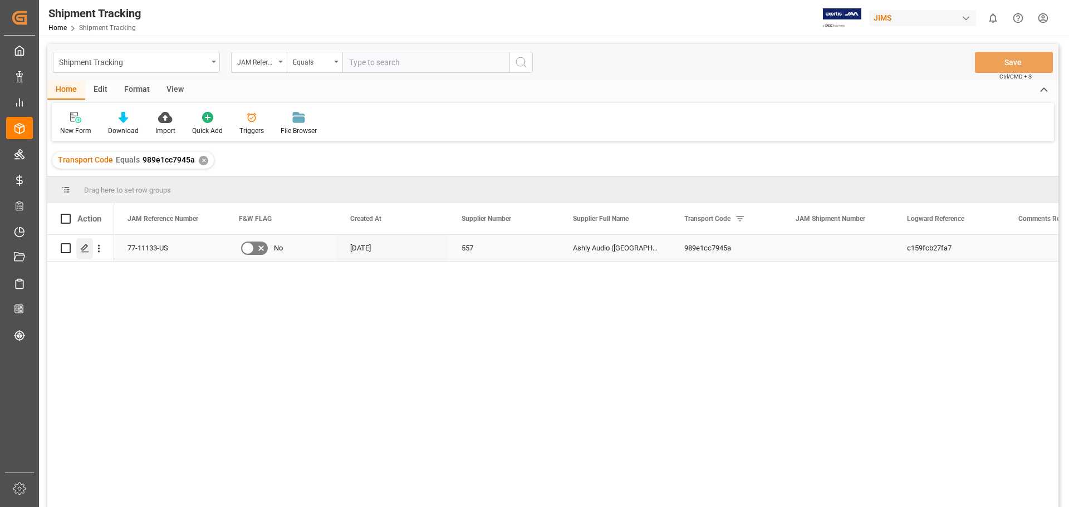
click at [82, 248] on icon "Press SPACE to select this row." at bounding box center [85, 248] width 9 height 9
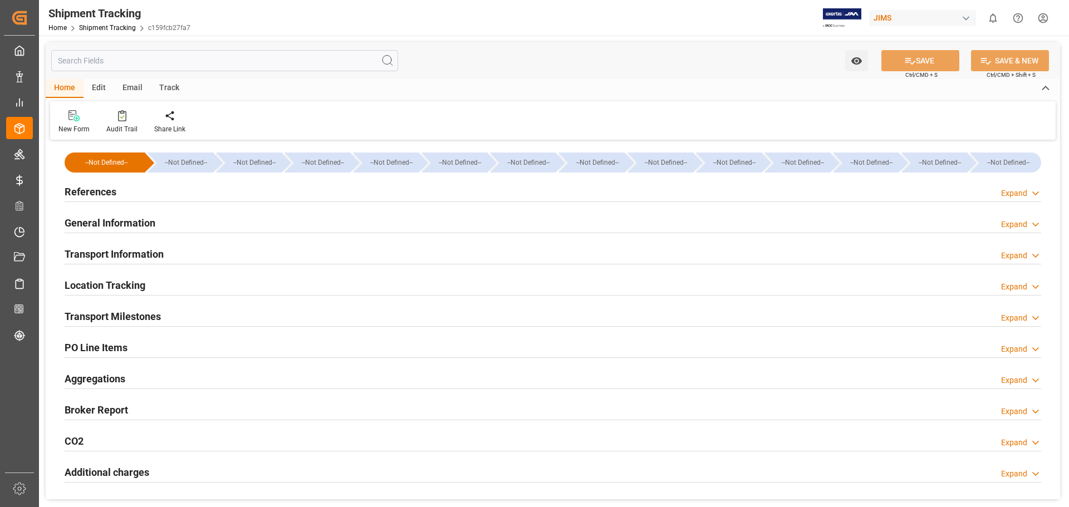
type input "[DATE]"
click at [95, 193] on h2 "References" at bounding box center [91, 191] width 52 height 15
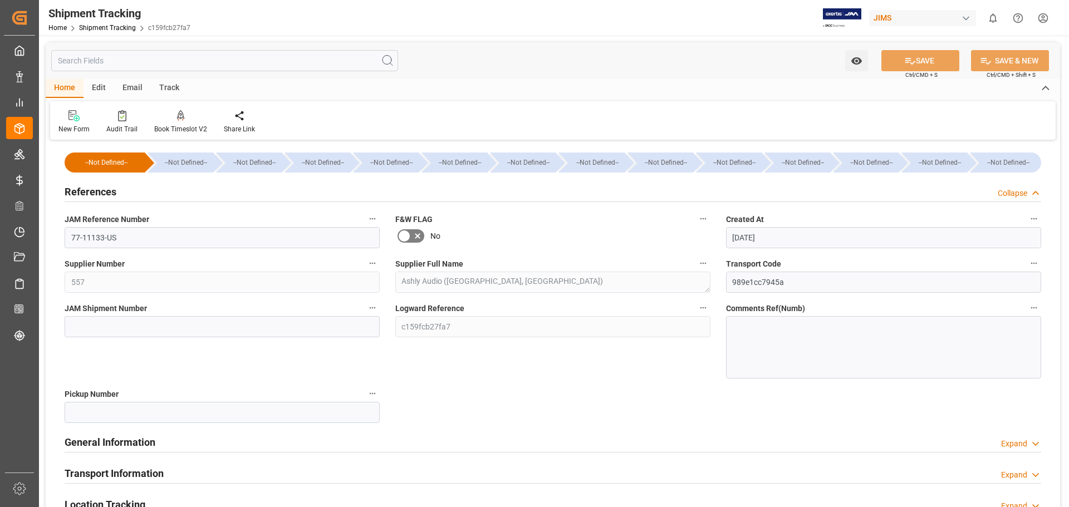
click at [119, 445] on h2 "General Information" at bounding box center [110, 442] width 91 height 15
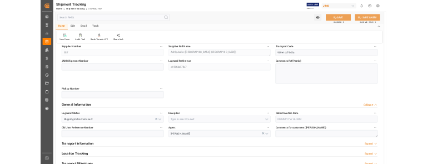
scroll to position [278, 0]
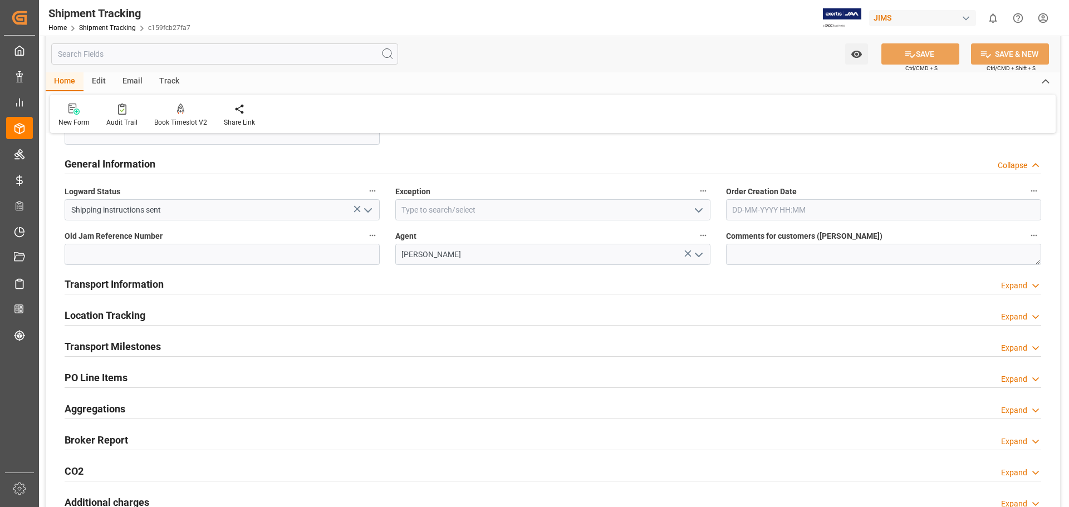
click at [117, 283] on h2 "Transport Information" at bounding box center [114, 284] width 99 height 15
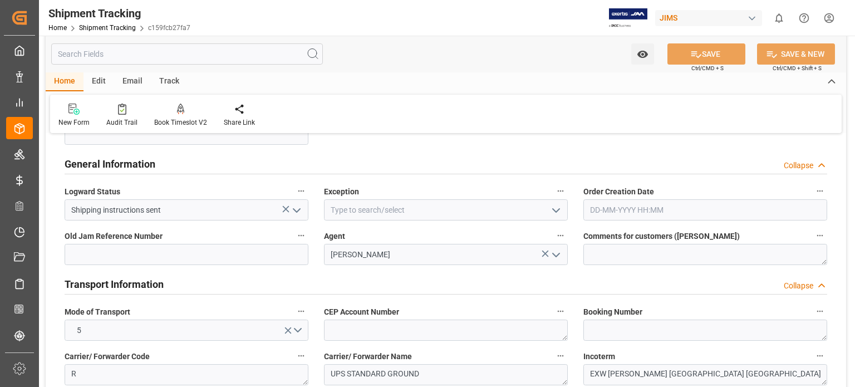
scroll to position [464, 0]
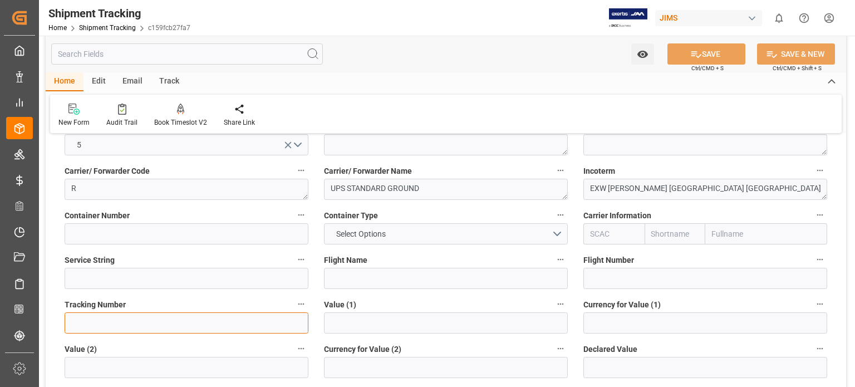
click at [206, 319] on input at bounding box center [187, 322] width 244 height 21
paste input "1Z1119106862679122"
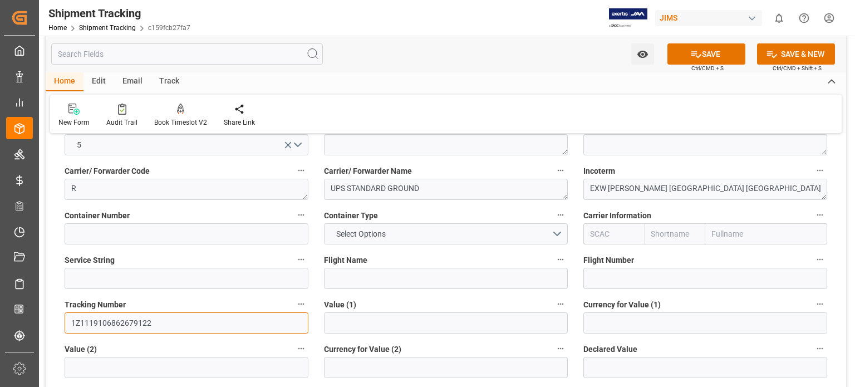
type input "1Z1119106862679122"
click at [423, 322] on input "text" at bounding box center [446, 322] width 244 height 21
click at [354, 324] on input "text" at bounding box center [446, 322] width 244 height 21
paste input "1900.71"
type input "1900.71"
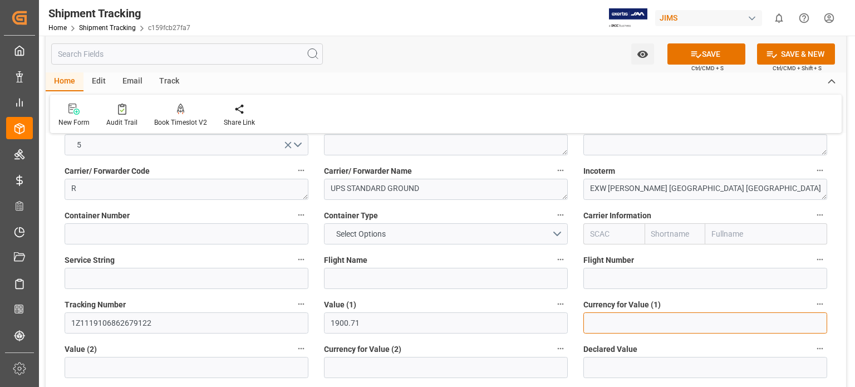
click at [604, 320] on input at bounding box center [705, 322] width 244 height 21
type input "USD"
click at [695, 53] on icon at bounding box center [696, 54] width 12 height 12
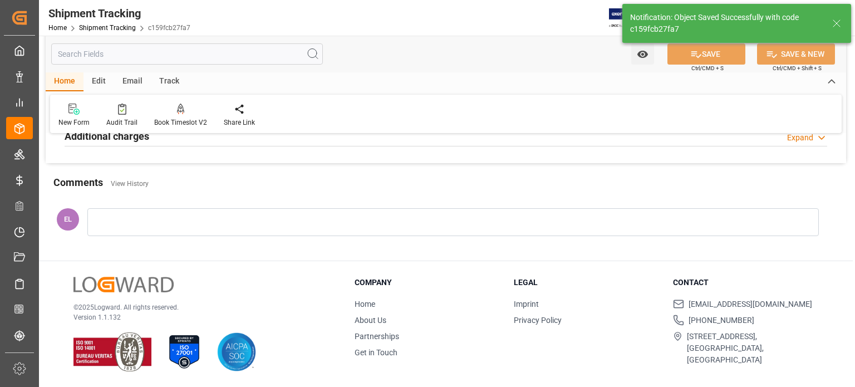
scroll to position [155, 0]
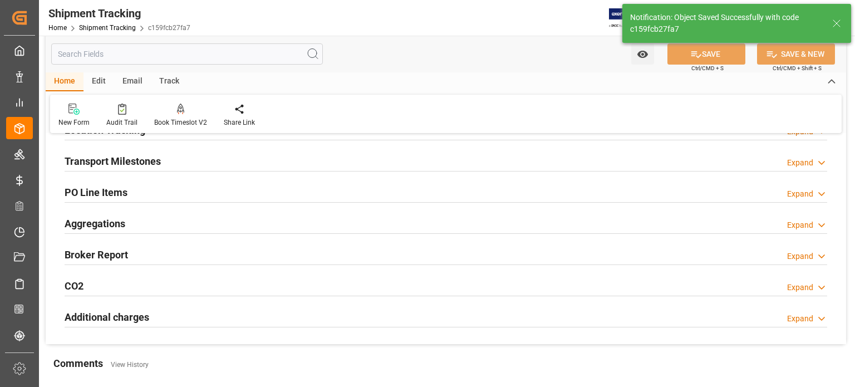
click at [122, 160] on h2 "Transport Milestones" at bounding box center [113, 161] width 96 height 15
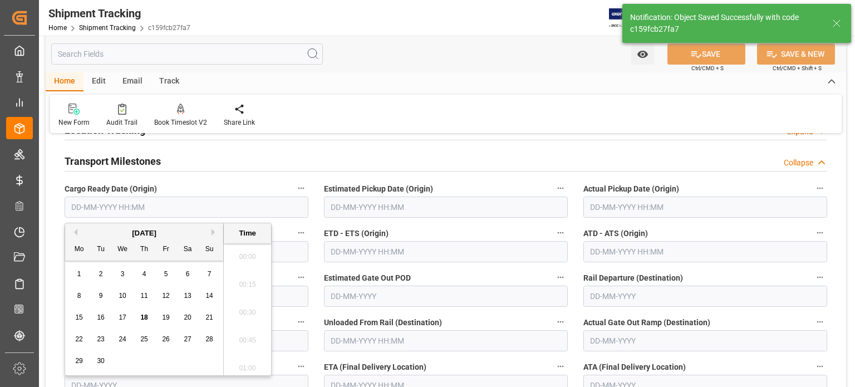
click at [111, 211] on input "text" at bounding box center [187, 206] width 244 height 21
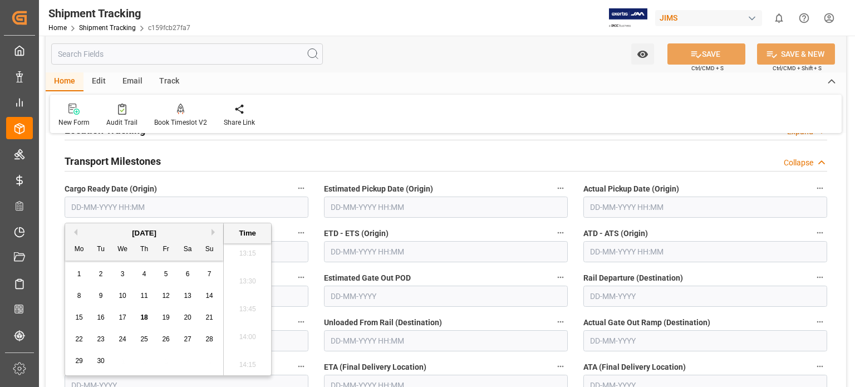
click at [100, 319] on span "16" at bounding box center [100, 317] width 7 height 8
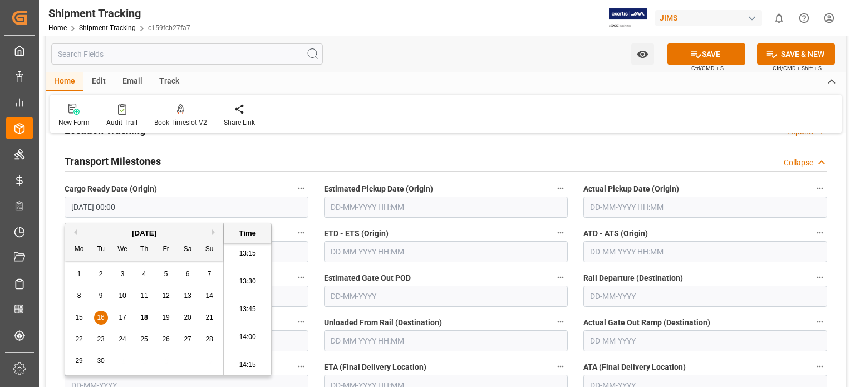
click at [142, 315] on span "18" at bounding box center [143, 317] width 7 height 8
type input "18-09-2025 00:00"
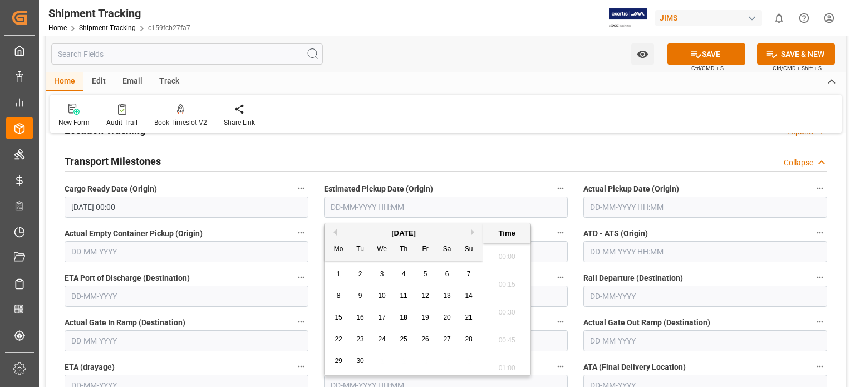
click at [370, 208] on input "text" at bounding box center [446, 206] width 244 height 21
click at [378, 341] on span "24" at bounding box center [381, 339] width 7 height 8
click at [406, 320] on span "18" at bounding box center [403, 317] width 7 height 8
type input "18-09-2025 00:00"
click at [701, 53] on button "SAVE" at bounding box center [706, 53] width 78 height 21
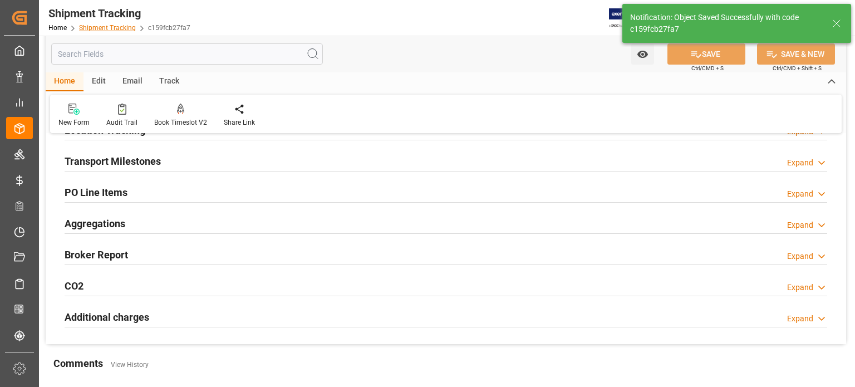
click at [114, 27] on link "Shipment Tracking" at bounding box center [107, 28] width 57 height 8
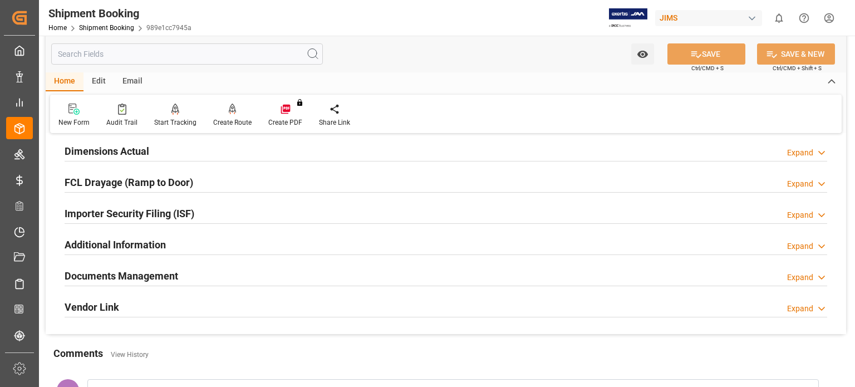
click at [144, 272] on h2 "Documents Management" at bounding box center [122, 275] width 114 height 15
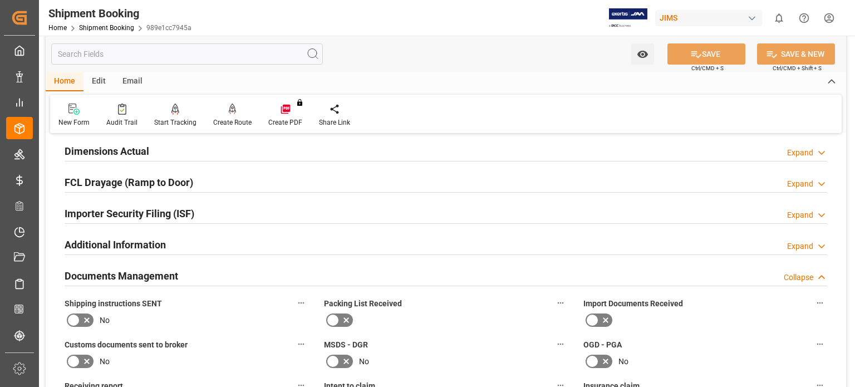
scroll to position [557, 0]
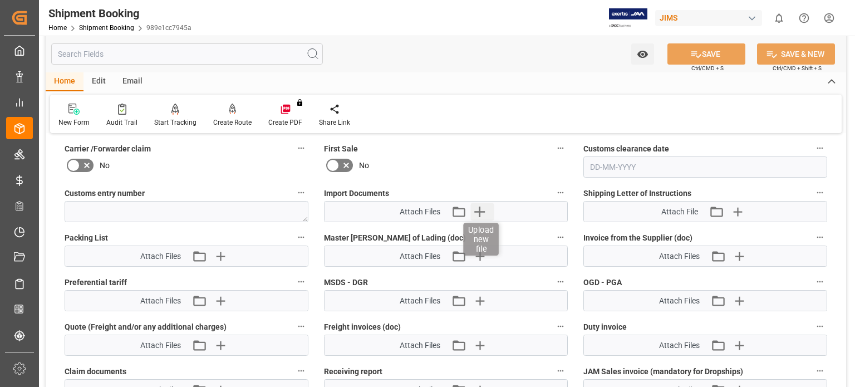
click at [480, 208] on icon "button" at bounding box center [479, 211] width 11 height 11
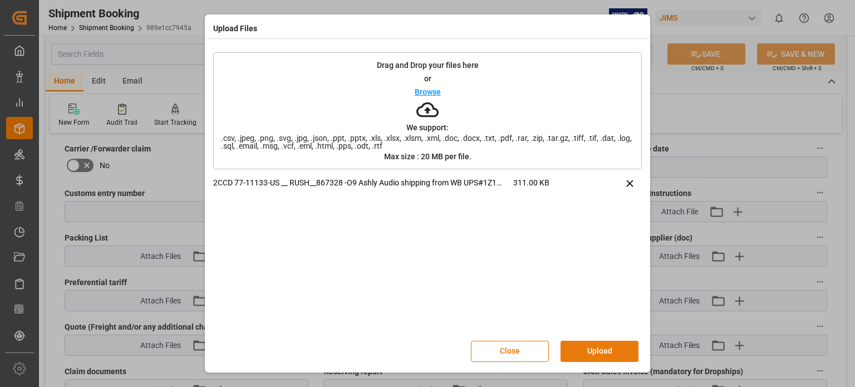
click at [590, 353] on button "Upload" at bounding box center [599, 351] width 78 height 21
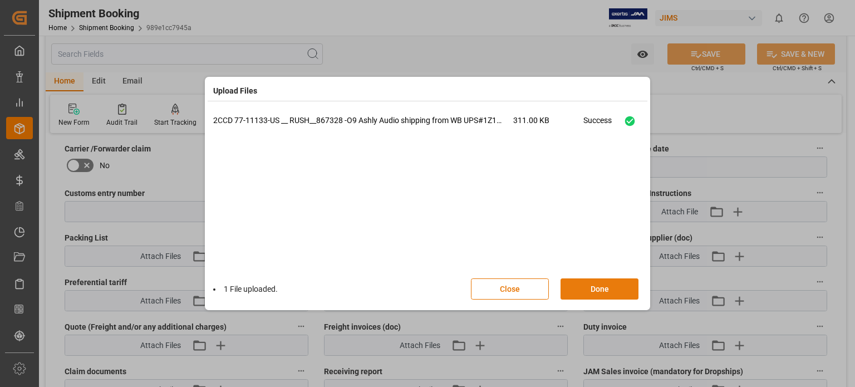
click at [607, 291] on button "Done" at bounding box center [599, 288] width 78 height 21
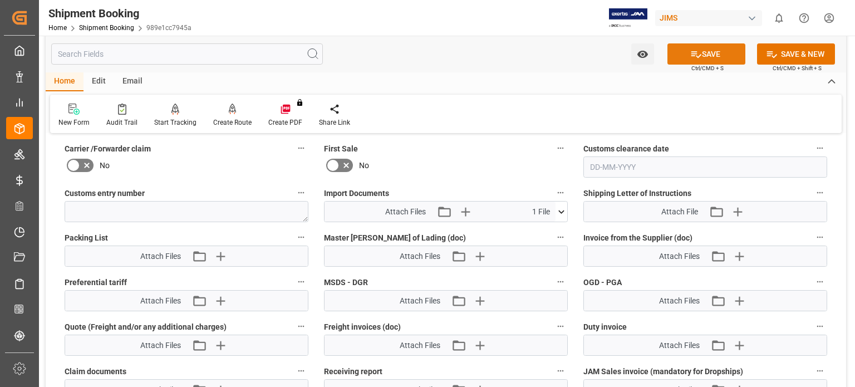
click at [696, 52] on icon at bounding box center [696, 54] width 12 height 12
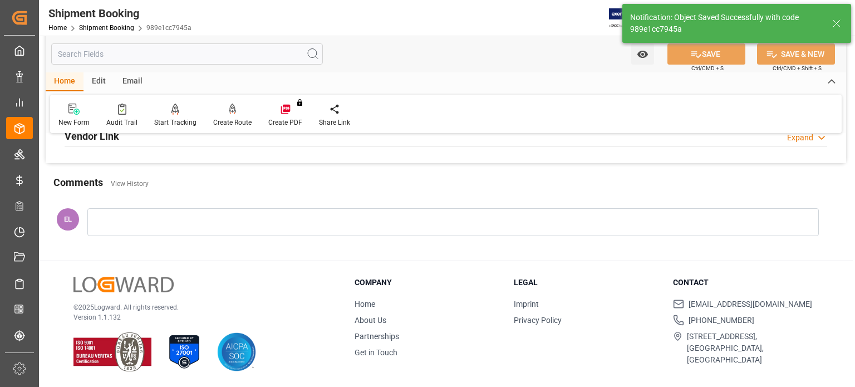
scroll to position [448, 0]
